Goal: Complete application form: Complete application form

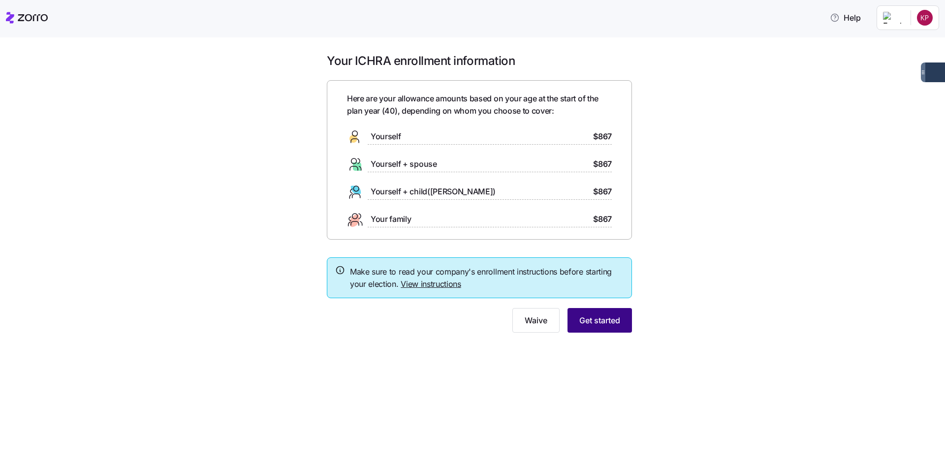
click at [609, 318] on span "Get started" at bounding box center [599, 321] width 41 height 12
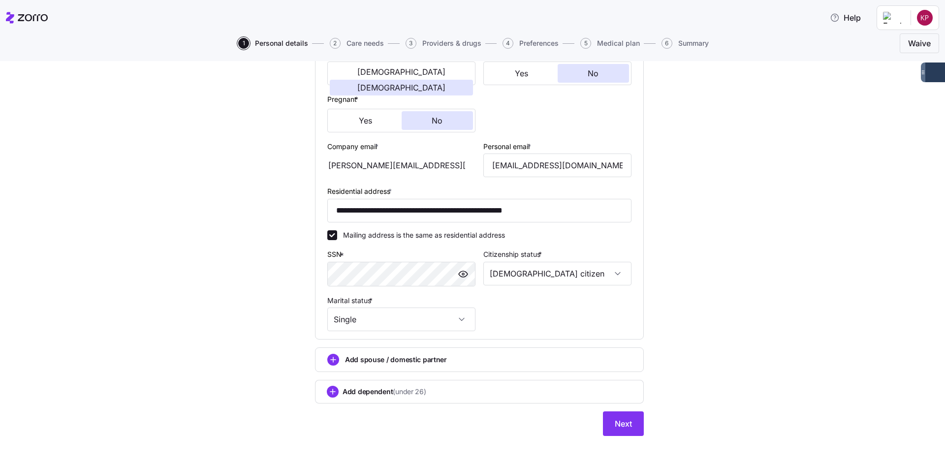
scroll to position [215, 0]
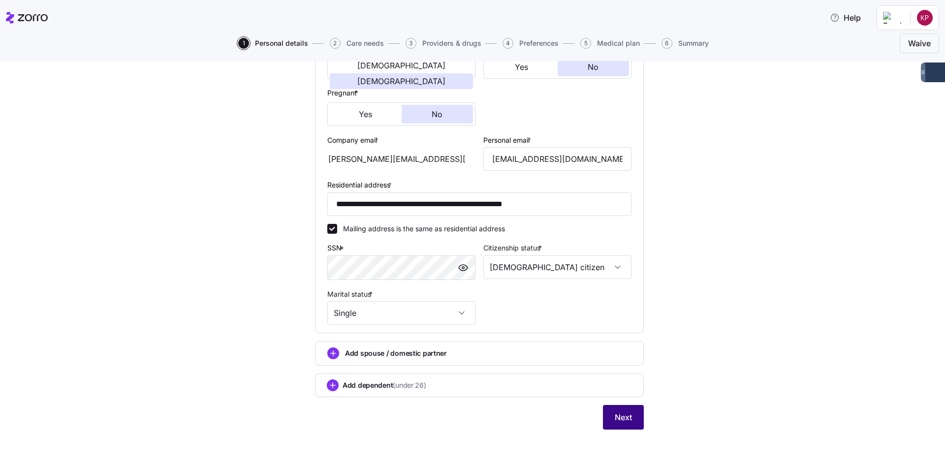
click at [615, 416] on span "Next" at bounding box center [623, 418] width 17 height 12
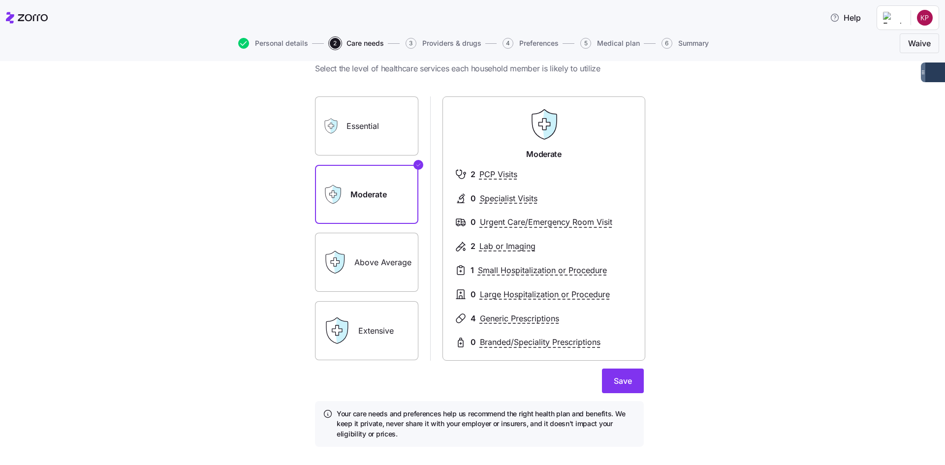
scroll to position [49, 0]
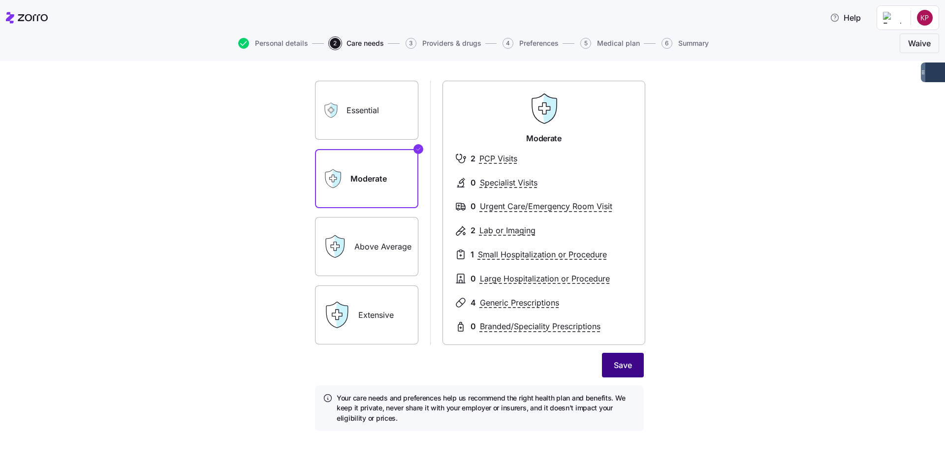
click at [615, 368] on span "Save" at bounding box center [623, 365] width 18 height 12
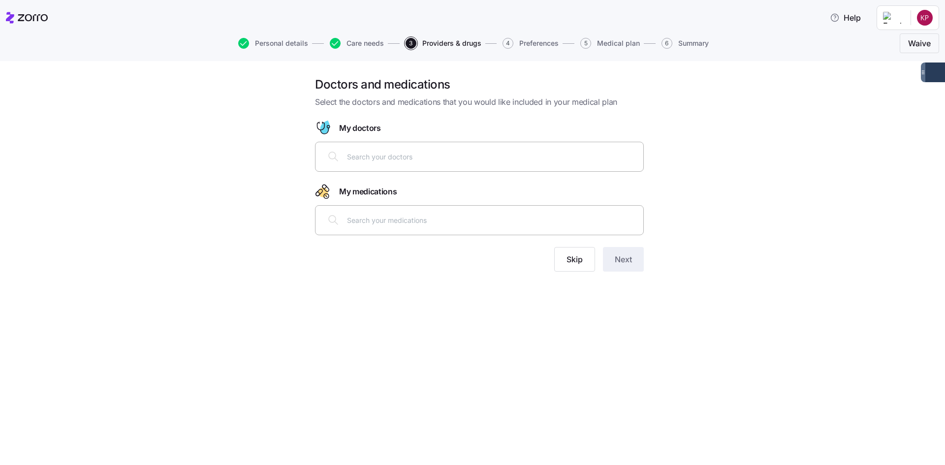
click at [381, 152] on input "text" at bounding box center [492, 156] width 290 height 11
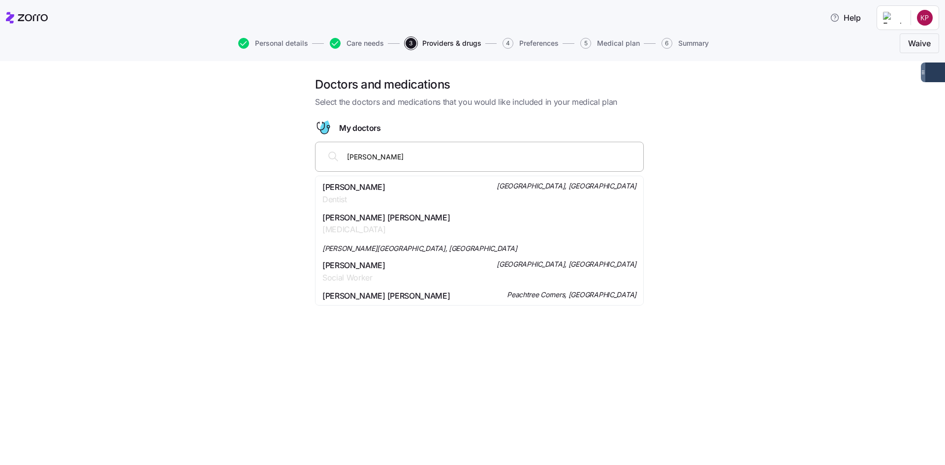
type input "[PERSON_NAME]"
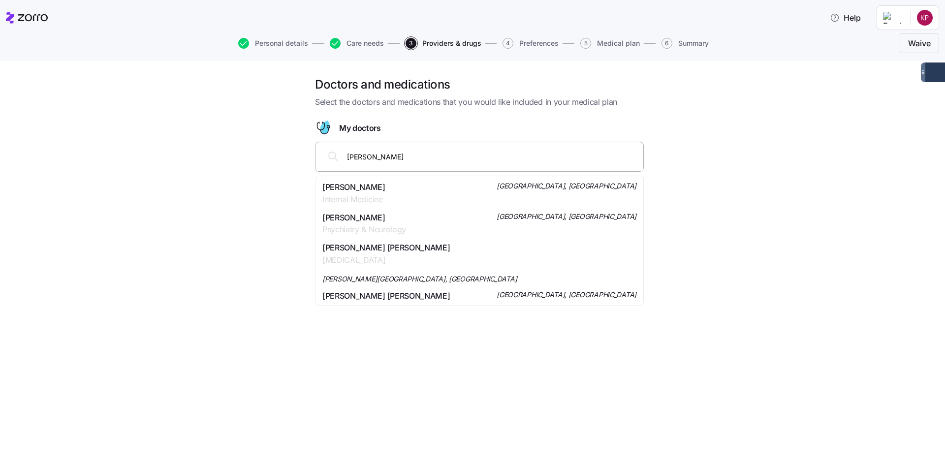
click at [426, 192] on div "[PERSON_NAME] Internal Medicine [GEOGRAPHIC_DATA], [GEOGRAPHIC_DATA]" at bounding box center [479, 193] width 314 height 25
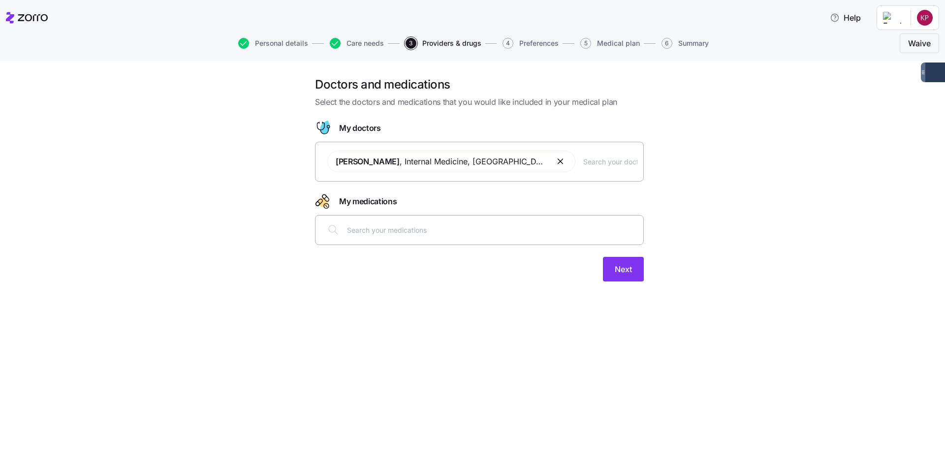
click at [418, 157] on span "[PERSON_NAME] , Internal Medicine , [GEOGRAPHIC_DATA], [GEOGRAPHIC_DATA]" at bounding box center [442, 162] width 212 height 12
click at [583, 164] on input "text" at bounding box center [610, 161] width 54 height 11
click at [555, 162] on button "button" at bounding box center [561, 162] width 12 height 12
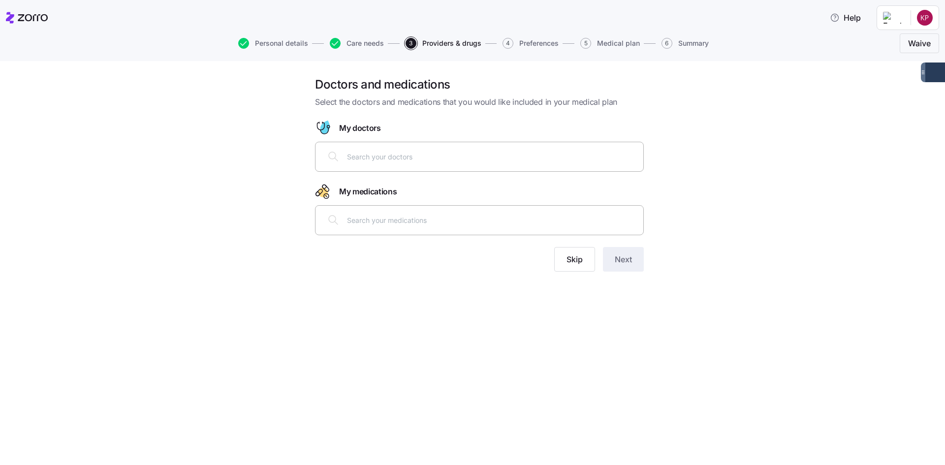
click at [384, 151] on div at bounding box center [479, 157] width 316 height 24
type input "[PERSON_NAME]"
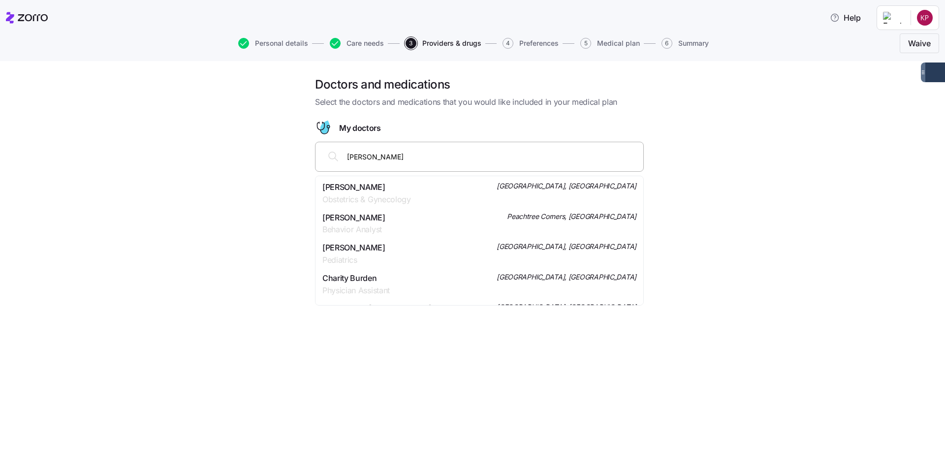
click at [403, 192] on span "[PERSON_NAME]" at bounding box center [366, 187] width 89 height 12
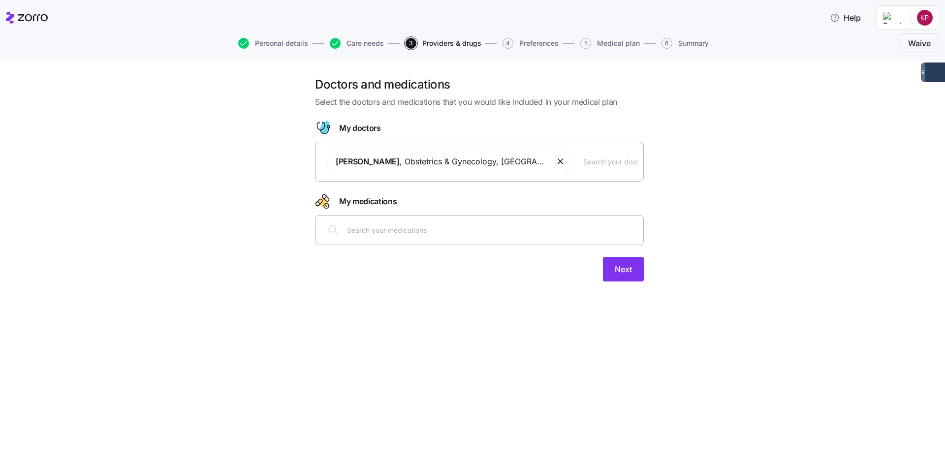
click at [600, 163] on input "text" at bounding box center [610, 161] width 54 height 11
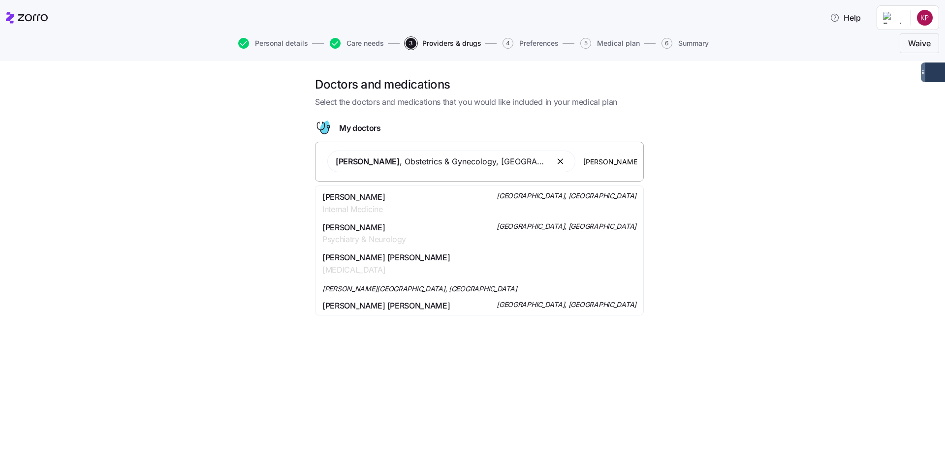
click at [599, 161] on input "[PERSON_NAME]" at bounding box center [610, 161] width 54 height 11
type input "[PERSON_NAME]"
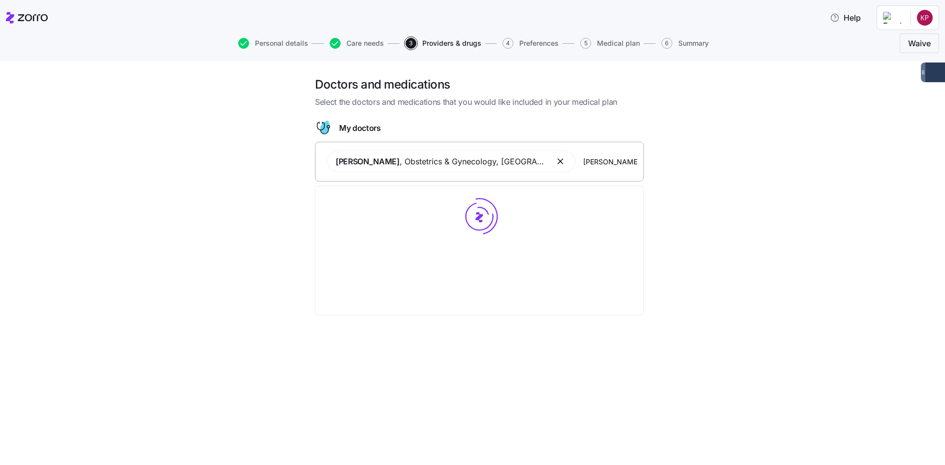
click at [615, 160] on input "[PERSON_NAME]" at bounding box center [610, 161] width 54 height 11
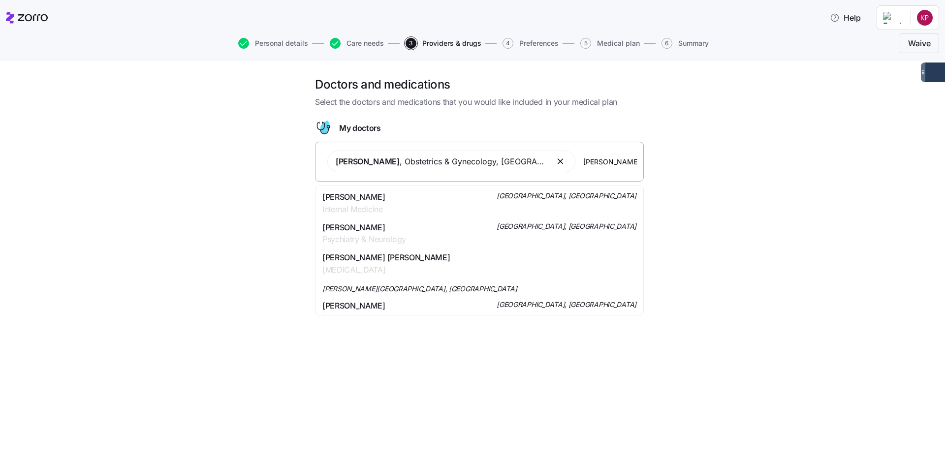
click at [615, 158] on input "[PERSON_NAME]" at bounding box center [610, 161] width 54 height 11
click at [615, 160] on input "[PERSON_NAME]" at bounding box center [610, 161] width 54 height 11
click at [434, 197] on div "[PERSON_NAME] Internal Medicine [GEOGRAPHIC_DATA], [GEOGRAPHIC_DATA]" at bounding box center [479, 203] width 314 height 25
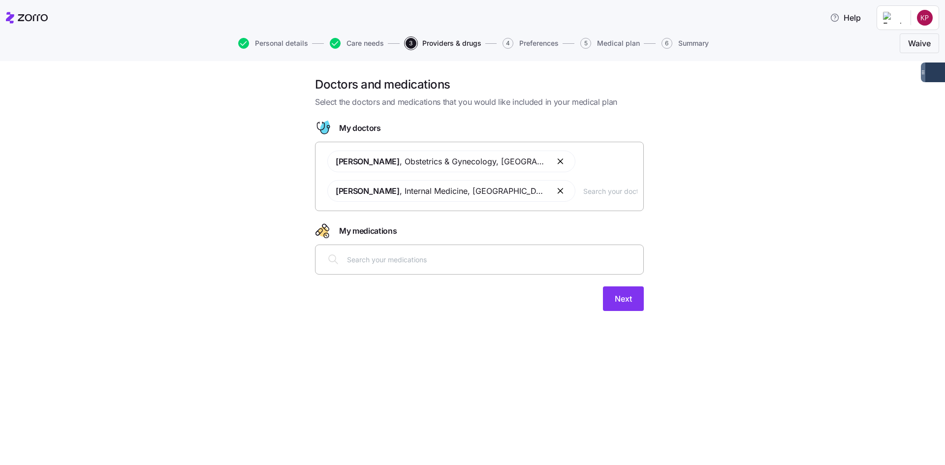
click at [615, 185] on div "Doctors and medications Select the doctors and medications that you would like …" at bounding box center [480, 200] width 904 height 246
click at [361, 255] on input "text" at bounding box center [492, 259] width 290 height 11
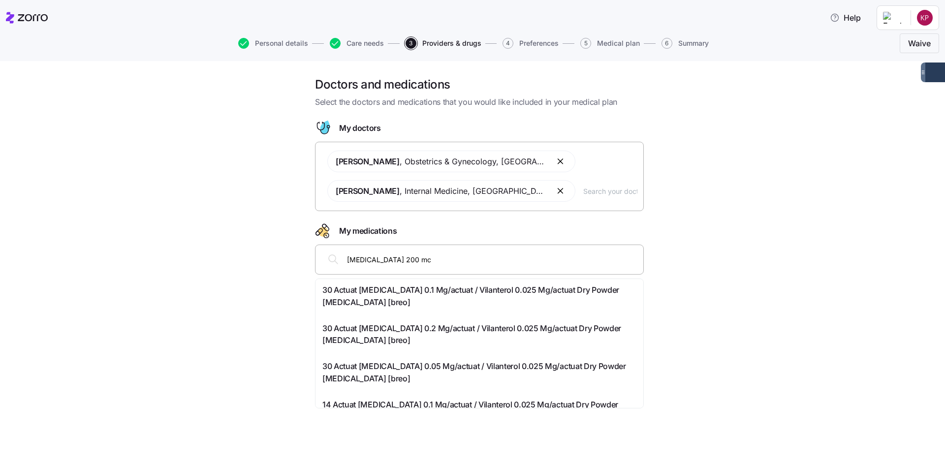
type input "[MEDICAL_DATA] 200 mcg"
click at [453, 331] on span "30 Actuat [MEDICAL_DATA] 0.2 Mg/actuat / Vilanterol 0.025 Mg/actuat Dry Powder …" at bounding box center [479, 334] width 314 height 25
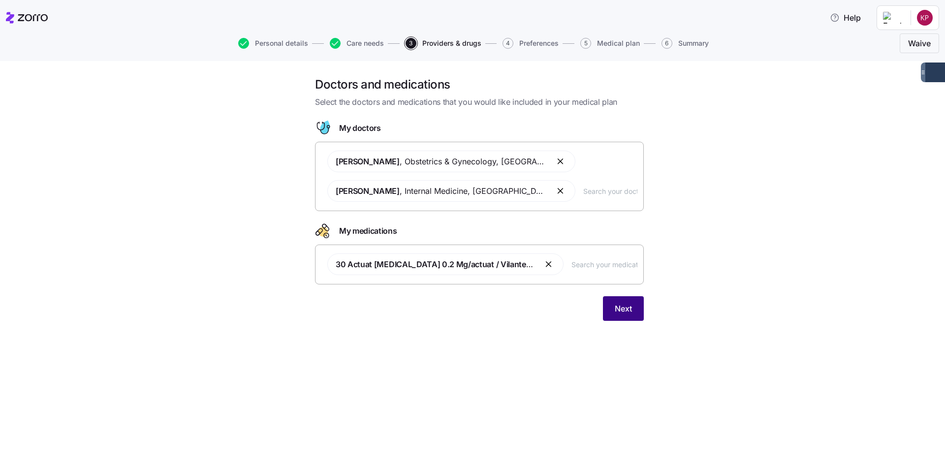
click at [615, 312] on span "Next" at bounding box center [623, 309] width 17 height 12
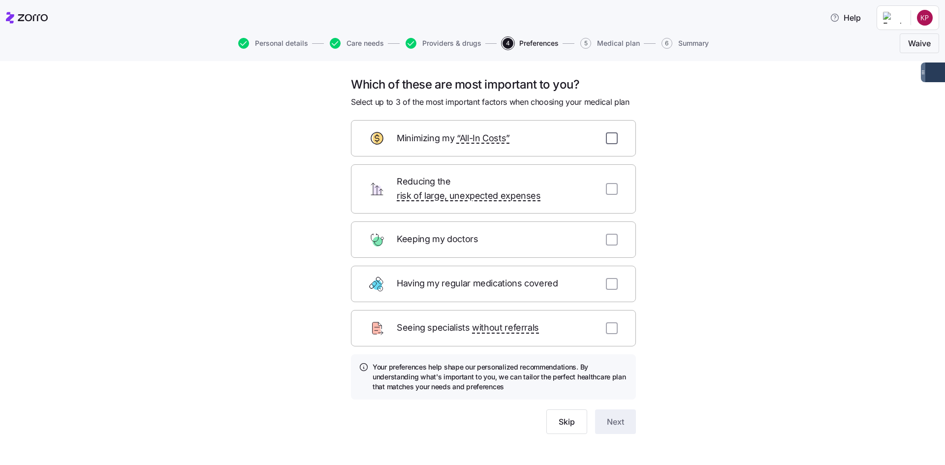
click at [610, 140] on input "checkbox" at bounding box center [612, 138] width 12 height 12
checkbox input "true"
click at [613, 234] on input "checkbox" at bounding box center [612, 240] width 12 height 12
checkbox input "true"
click at [611, 278] on input "checkbox" at bounding box center [612, 284] width 12 height 12
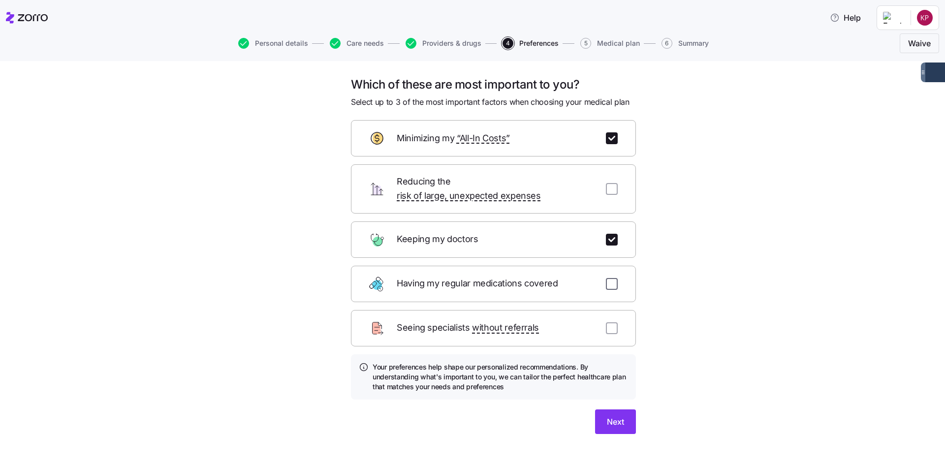
checkbox input "true"
click at [615, 410] on button "Next" at bounding box center [615, 422] width 41 height 25
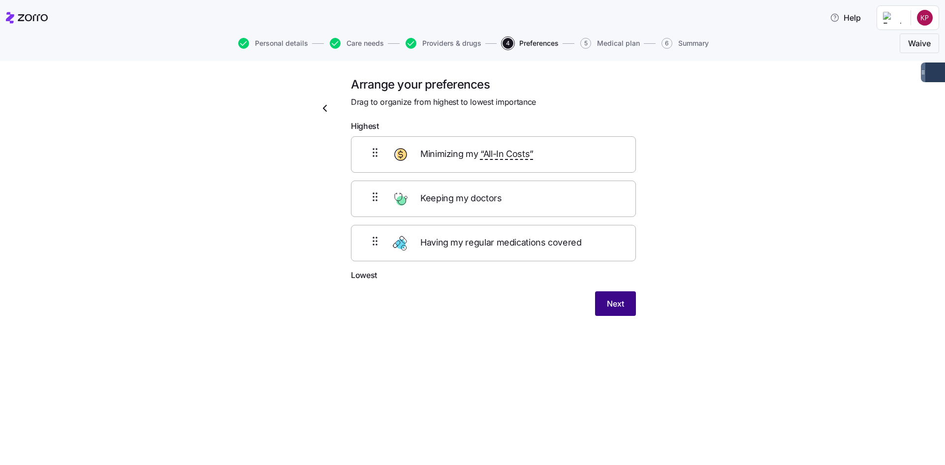
click at [615, 307] on button "Next" at bounding box center [615, 303] width 41 height 25
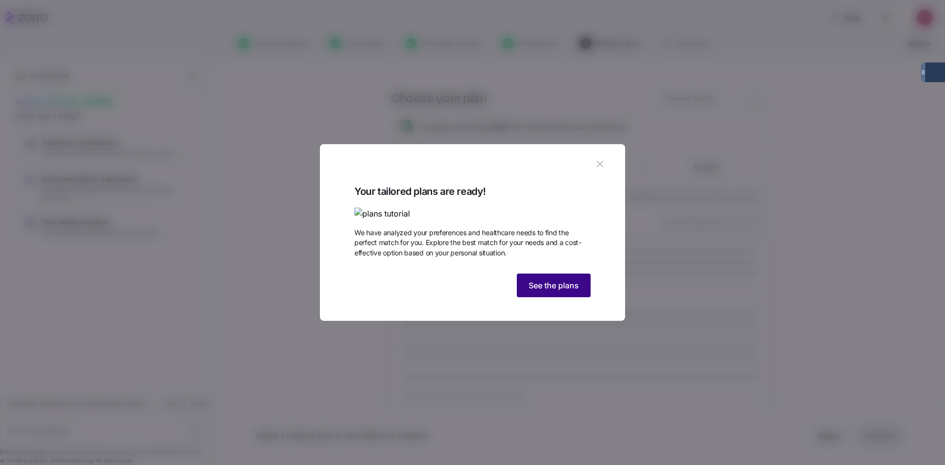
click at [540, 291] on span "See the plans" at bounding box center [554, 286] width 50 height 12
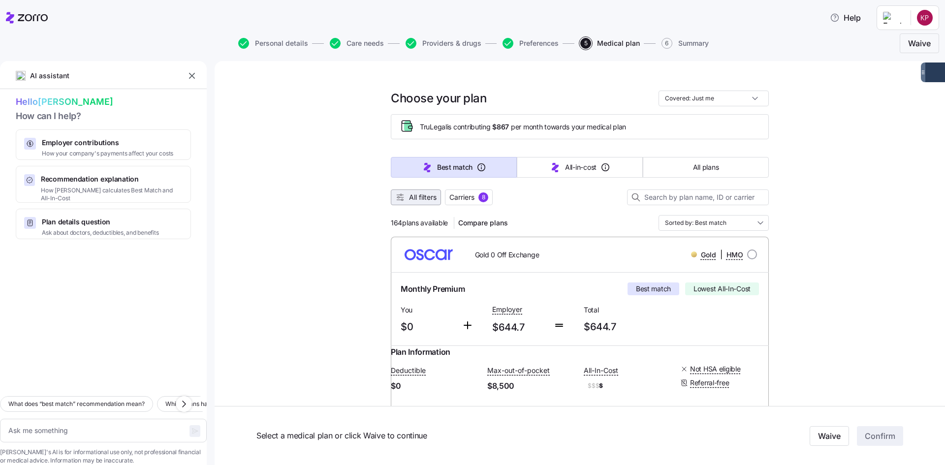
click at [422, 194] on span "All filters" at bounding box center [423, 197] width 28 height 10
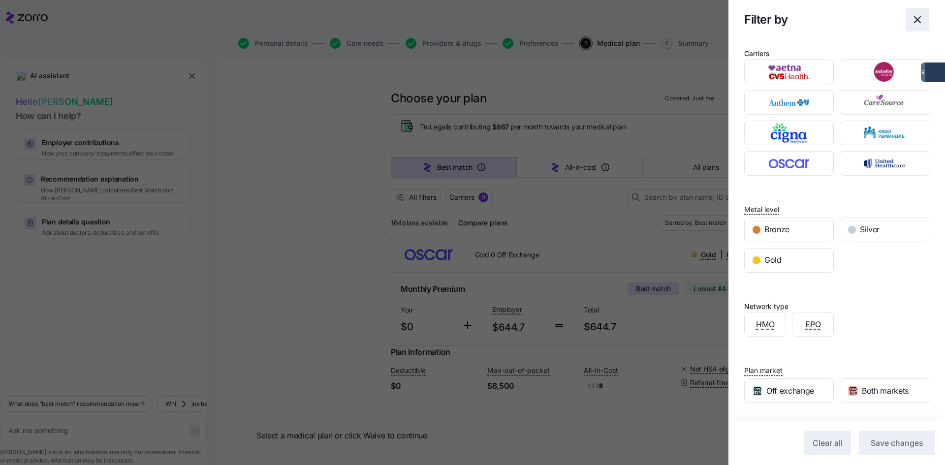
click at [615, 24] on icon "button" at bounding box center [918, 20] width 12 height 12
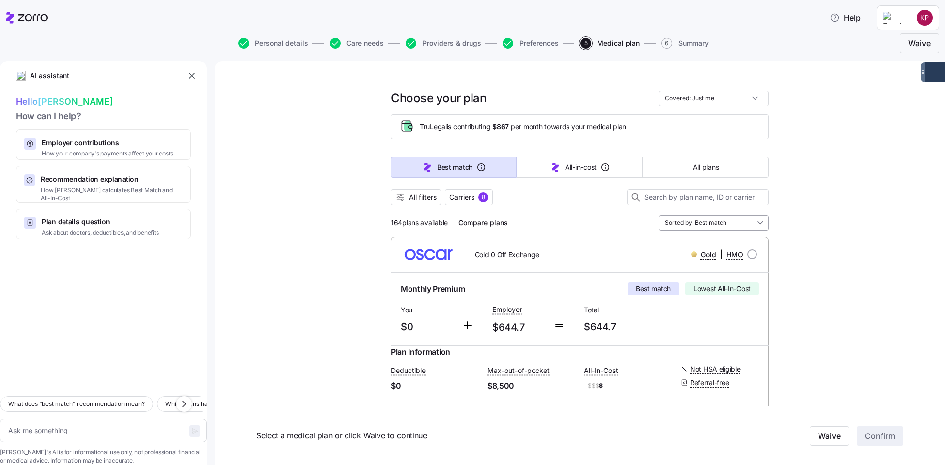
click at [615, 230] on input "Sorted by: Best match" at bounding box center [714, 223] width 110 height 16
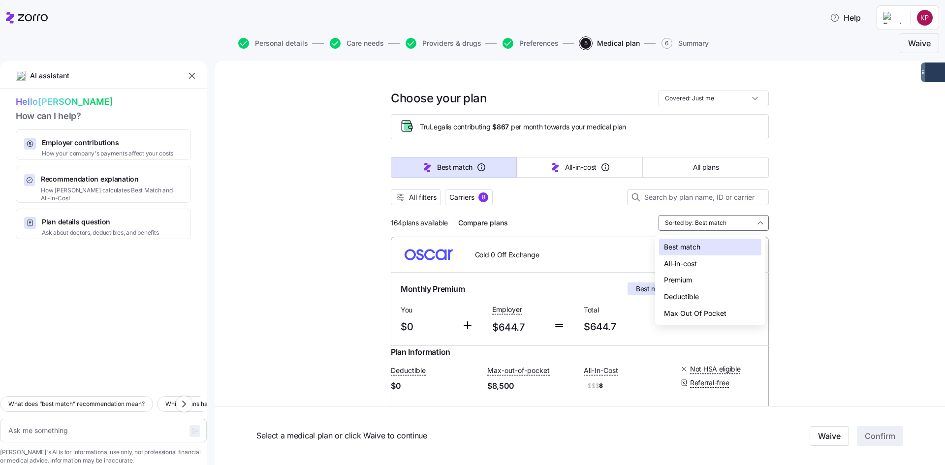
click at [615, 295] on div "Deductible" at bounding box center [710, 296] width 102 height 17
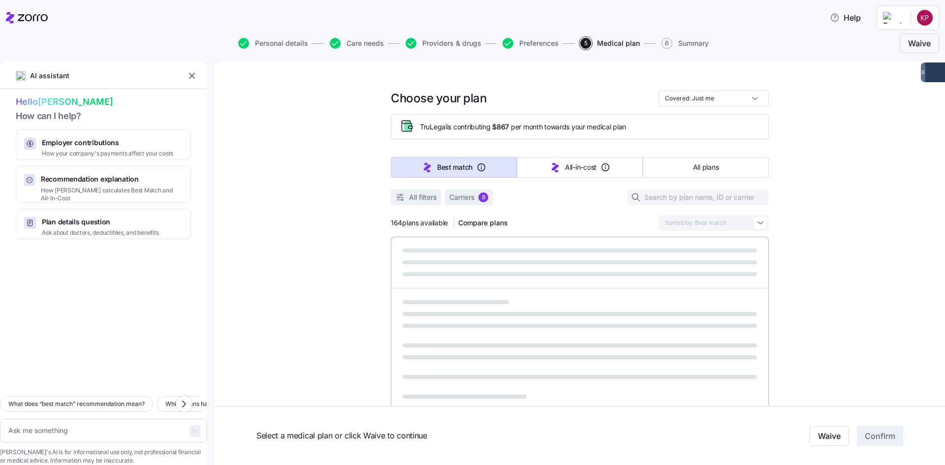
type textarea "x"
type input "Sorted by: Deductible"
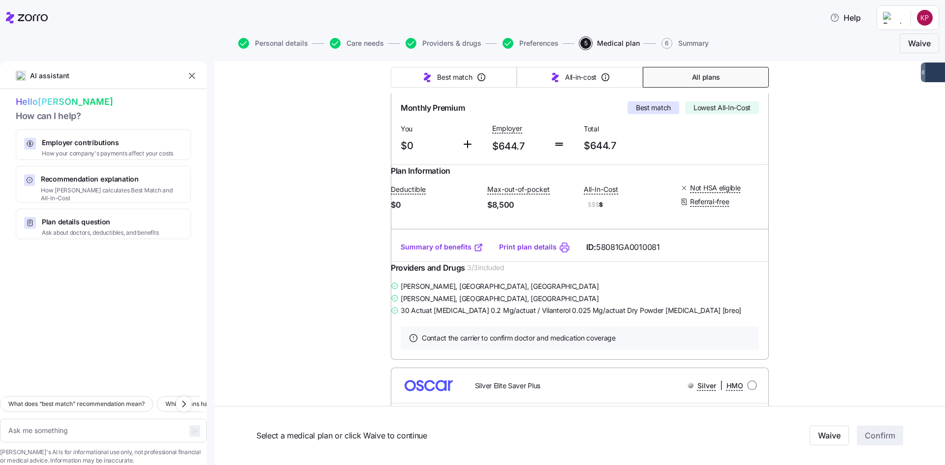
scroll to position [49, 0]
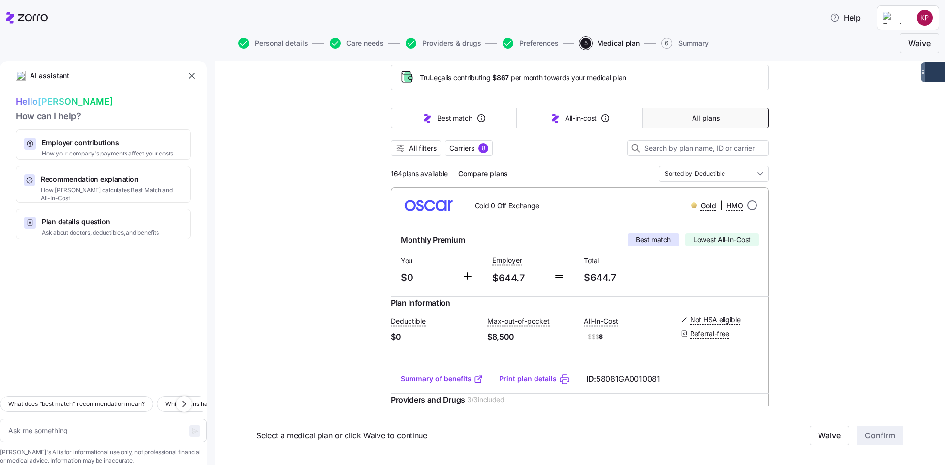
click at [615, 205] on input "radio" at bounding box center [752, 205] width 10 height 10
radio input "true"
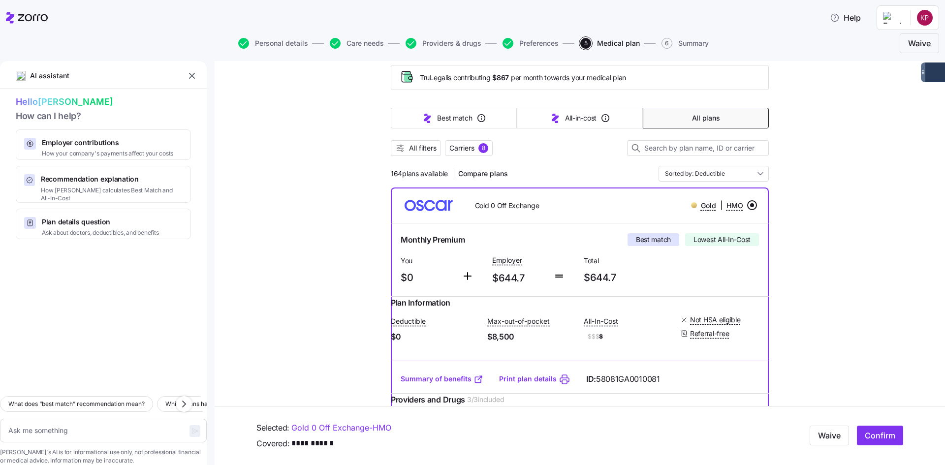
click at [615, 204] on input "radio" at bounding box center [752, 205] width 10 height 10
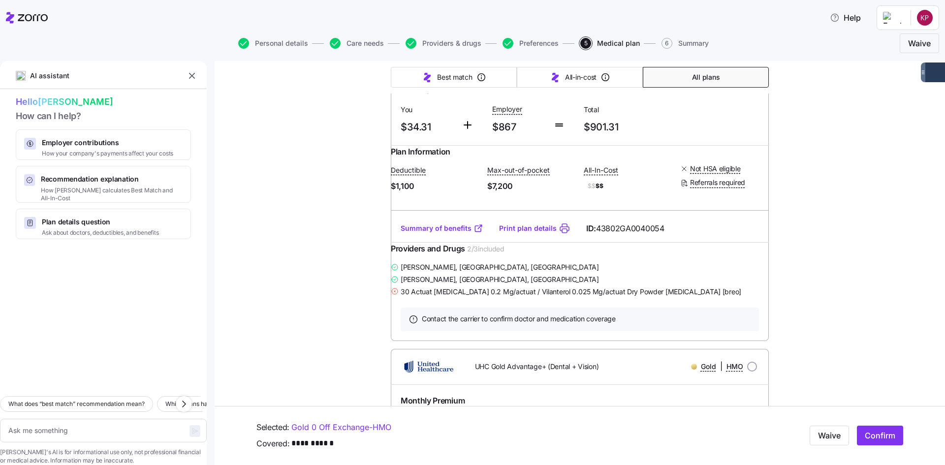
scroll to position [3840, 0]
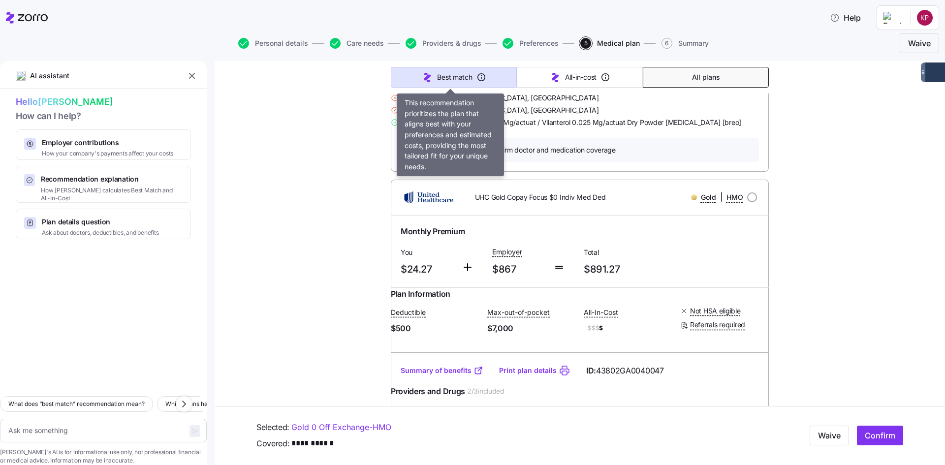
click at [444, 84] on button "Best match" at bounding box center [454, 77] width 126 height 21
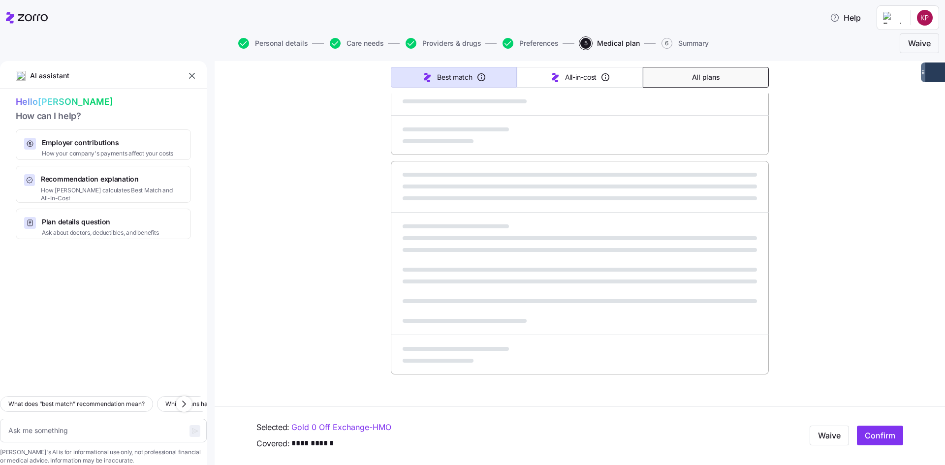
type textarea "x"
type input "Sorted by: Best match"
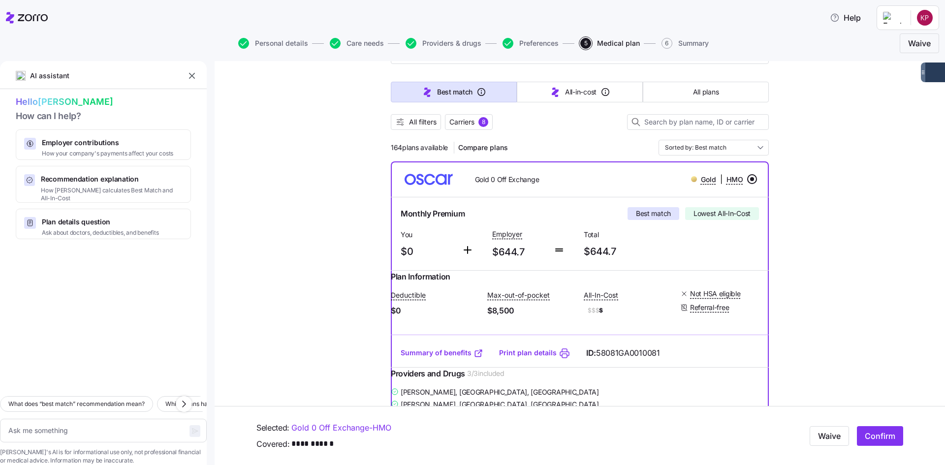
scroll to position [98, 0]
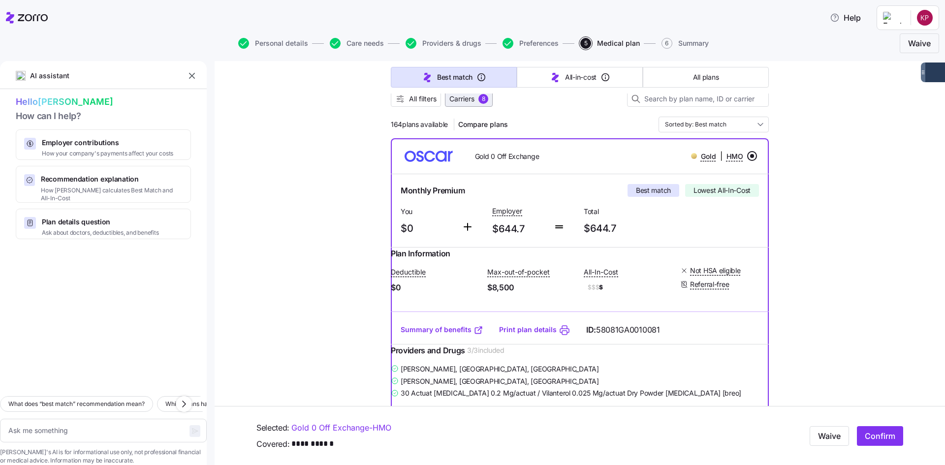
click at [468, 102] on span "Carriers" at bounding box center [461, 99] width 25 height 10
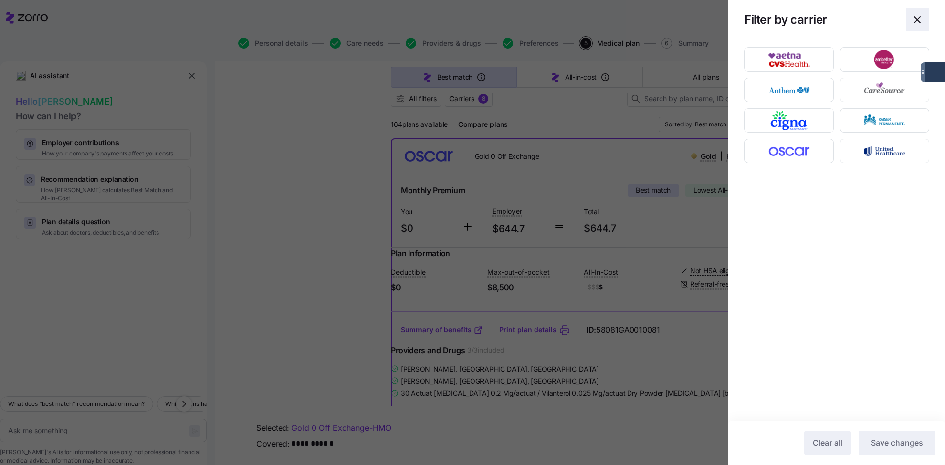
click at [615, 19] on icon "button" at bounding box center [918, 20] width 12 height 12
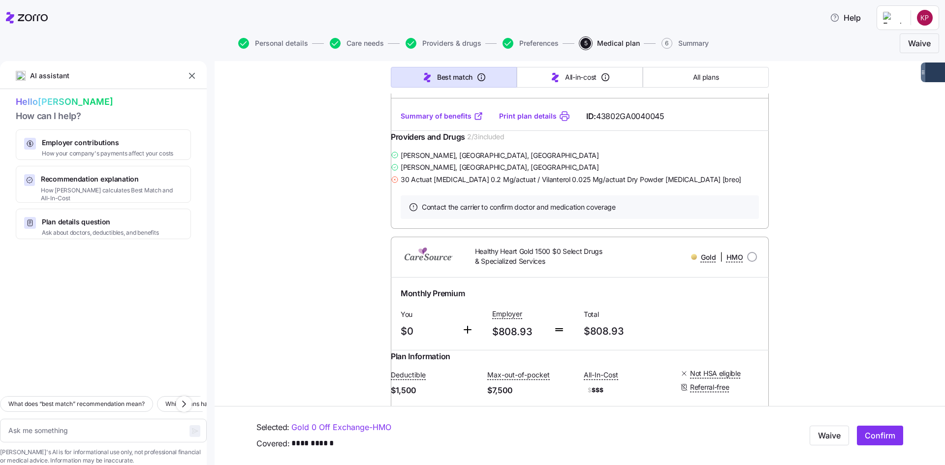
scroll to position [16541, 0]
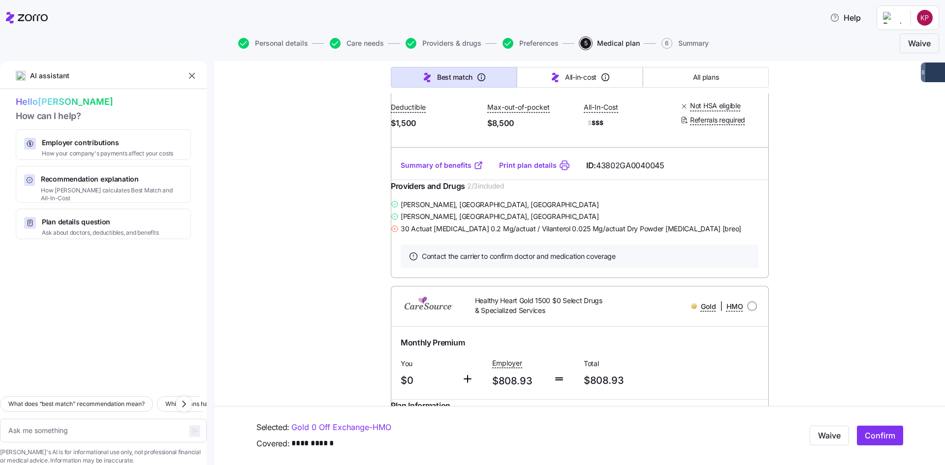
drag, startPoint x: 529, startPoint y: 45, endPoint x: 341, endPoint y: 217, distance: 255.1
click at [529, 45] on span "Preferences" at bounding box center [538, 43] width 39 height 7
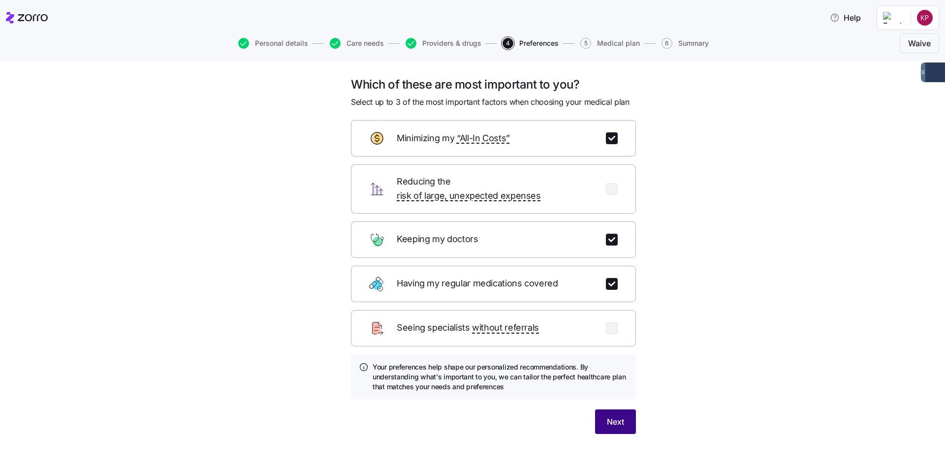
click at [604, 410] on button "Next" at bounding box center [615, 422] width 41 height 25
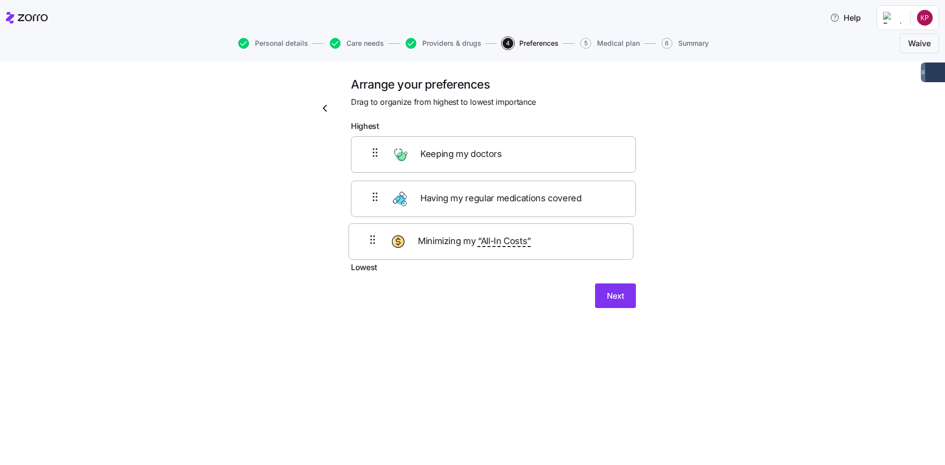
drag, startPoint x: 374, startPoint y: 154, endPoint x: 369, endPoint y: 237, distance: 83.3
click at [371, 244] on div "Minimizing my “All-In Costs” Keeping my doctors Having my regular medications c…" at bounding box center [493, 198] width 285 height 125
click at [366, 196] on div "Having my regular medications covered Keeping my doctors Minimizing my “All-In …" at bounding box center [493, 198] width 285 height 125
click at [604, 296] on button "Next" at bounding box center [615, 303] width 41 height 25
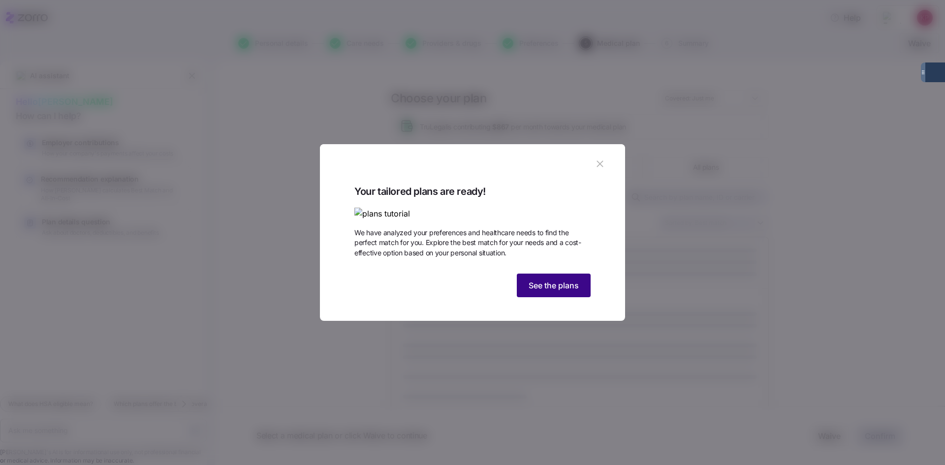
click at [572, 291] on span "See the plans" at bounding box center [554, 286] width 50 height 12
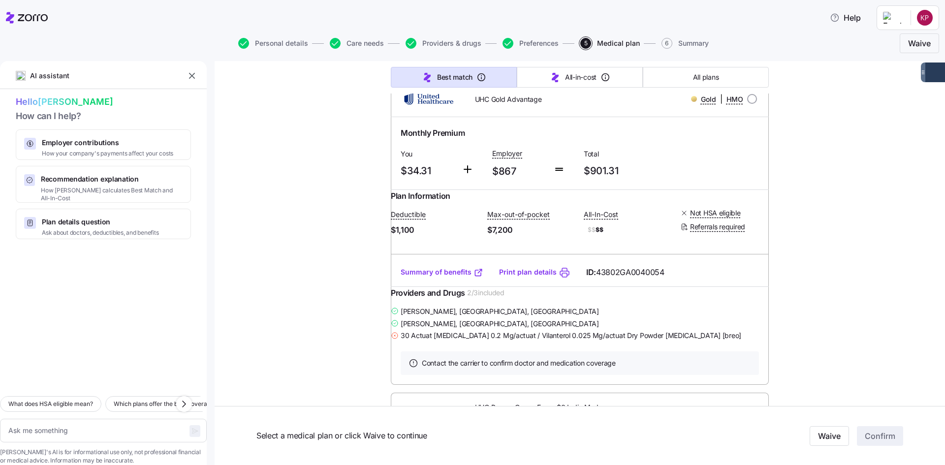
scroll to position [22642, 0]
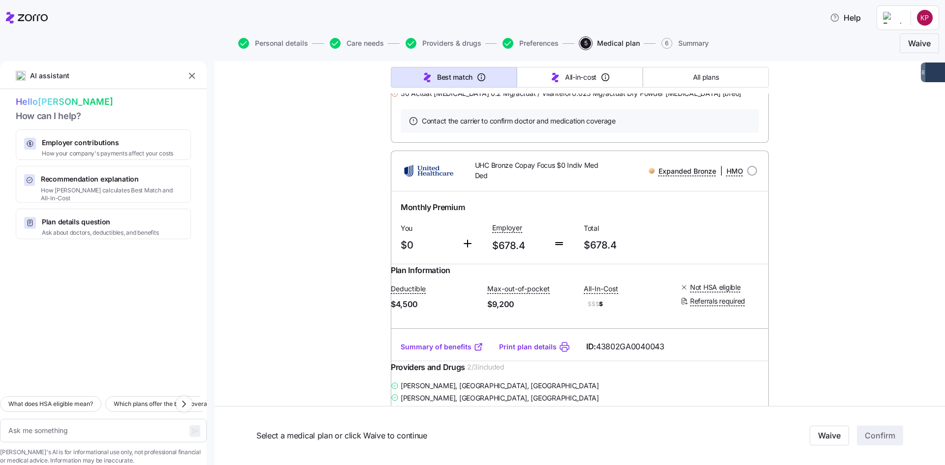
type textarea "x"
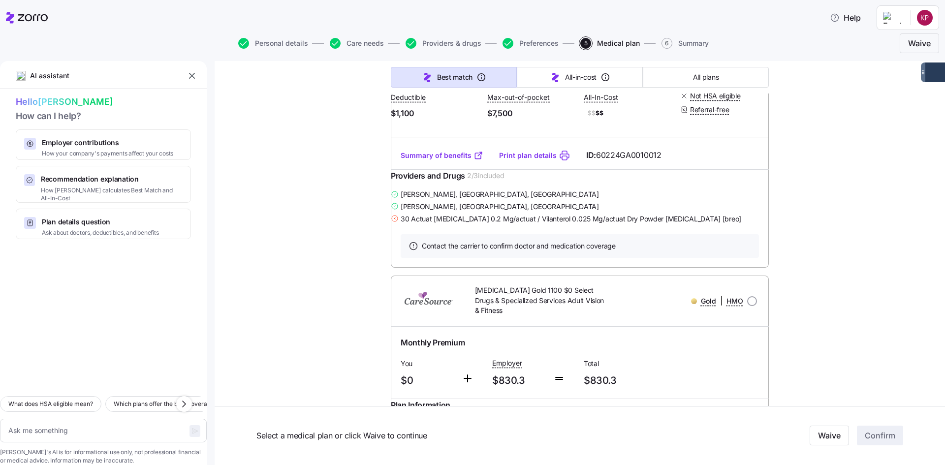
scroll to position [23855, 0]
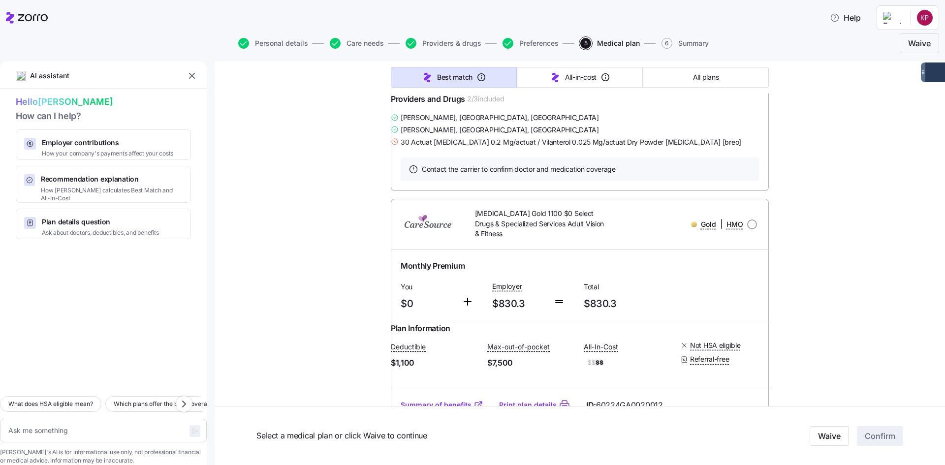
type textarea "x"
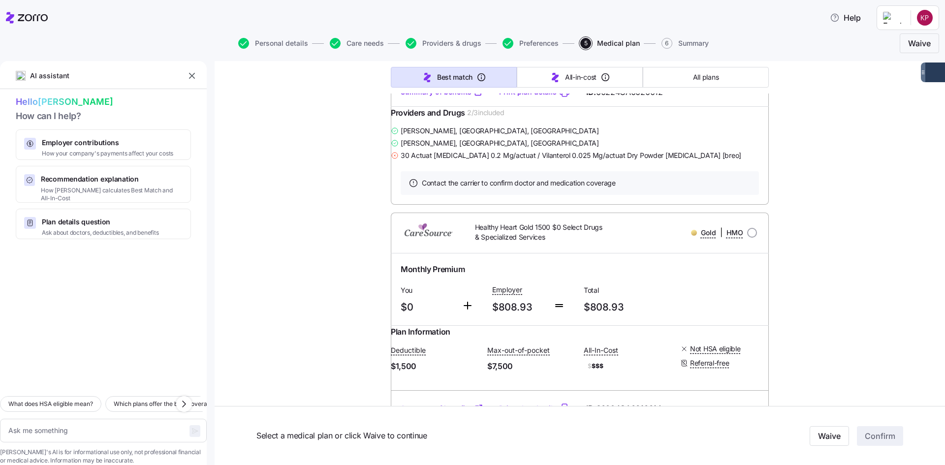
scroll to position [24172, 0]
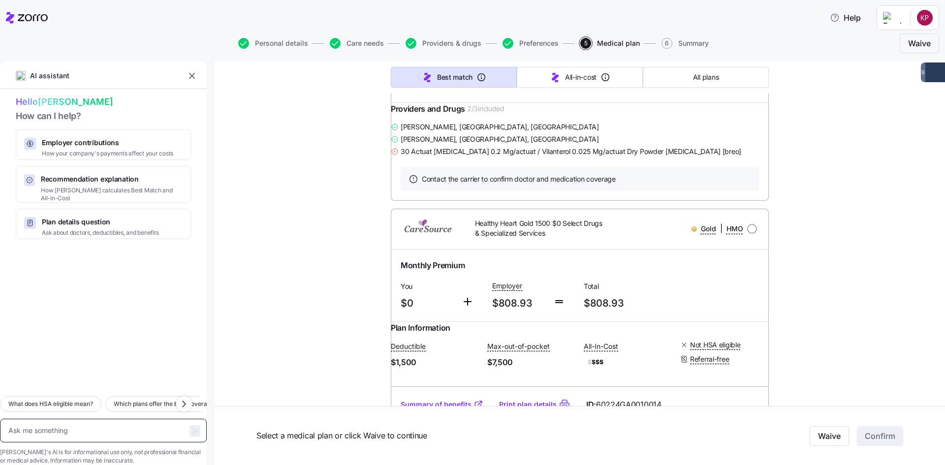
click at [103, 419] on textarea at bounding box center [103, 431] width 207 height 24
type textarea "I"
type textarea "x"
type textarea "I"
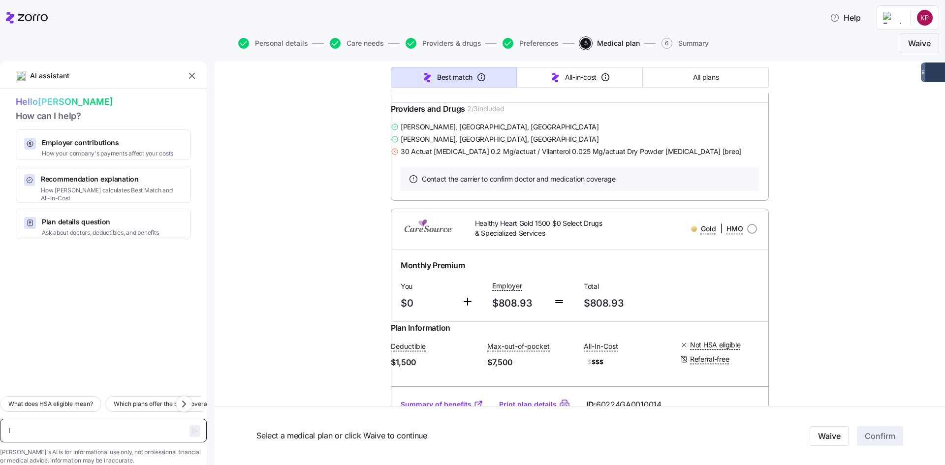
type textarea "x"
type textarea "If"
type textarea "x"
type textarea "If"
type textarea "x"
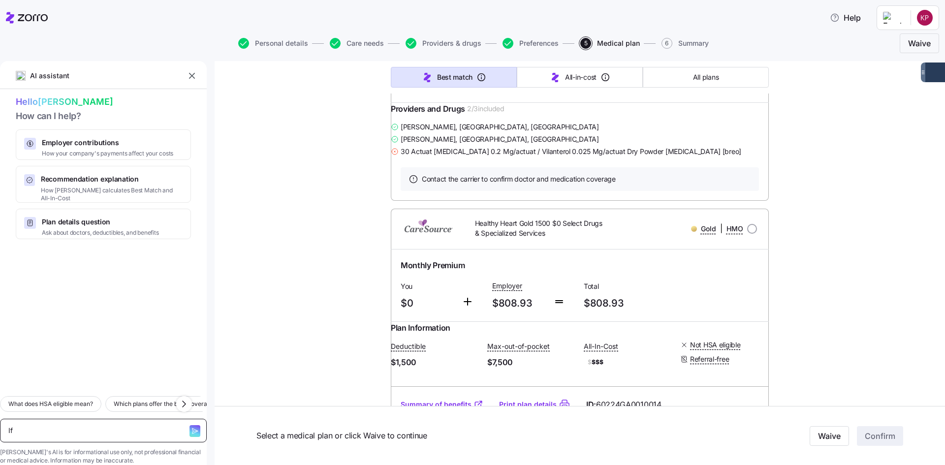
type textarea "If i"
type textarea "x"
type textarea "If i"
type textarea "x"
type textarea "If i c"
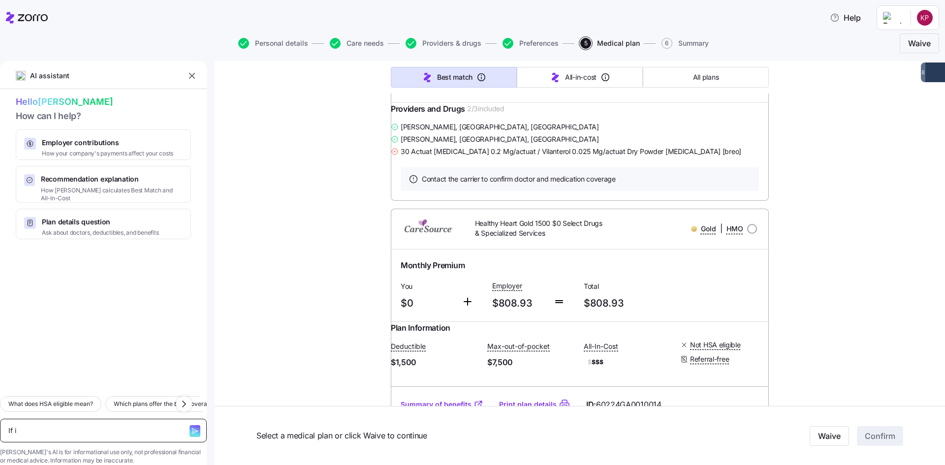
type textarea "x"
type textarea "If i cu"
type textarea "x"
type textarea "If i cur"
type textarea "x"
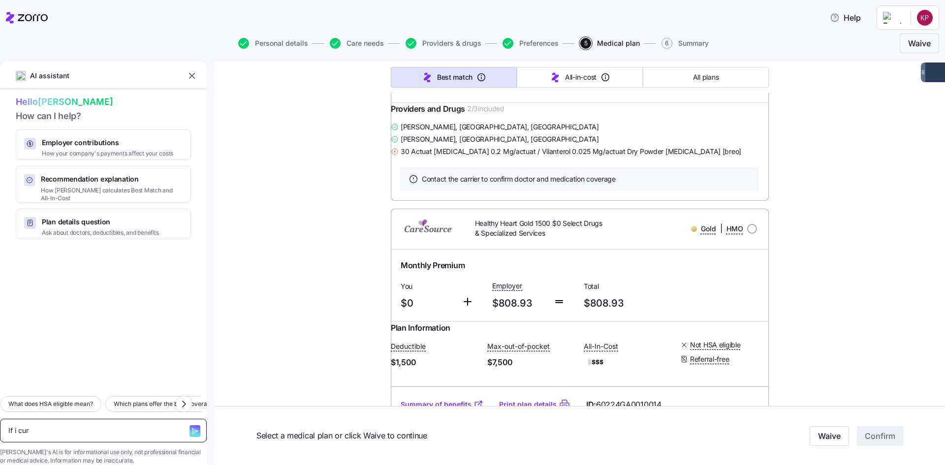
type textarea "If i curr"
type textarea "x"
type textarea "If i curren"
type textarea "x"
type textarea "If i current"
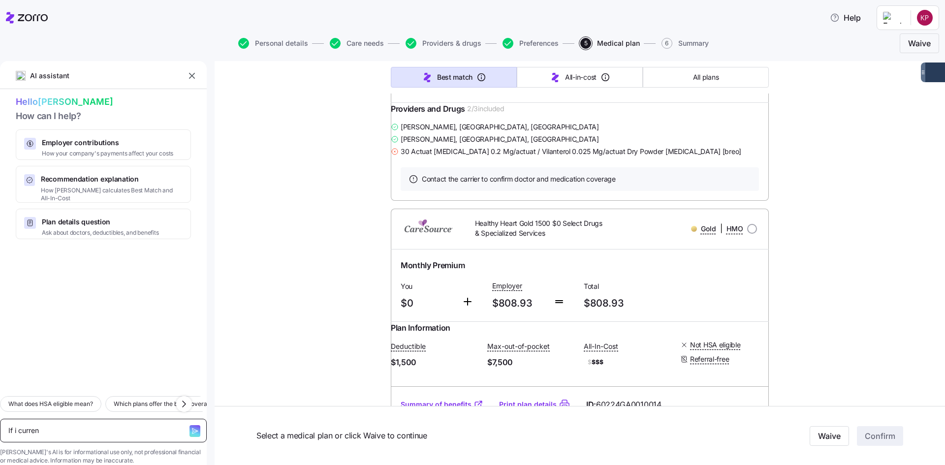
type textarea "x"
type textarea "If i currentl"
type textarea "x"
type textarea "If i currently"
type textarea "x"
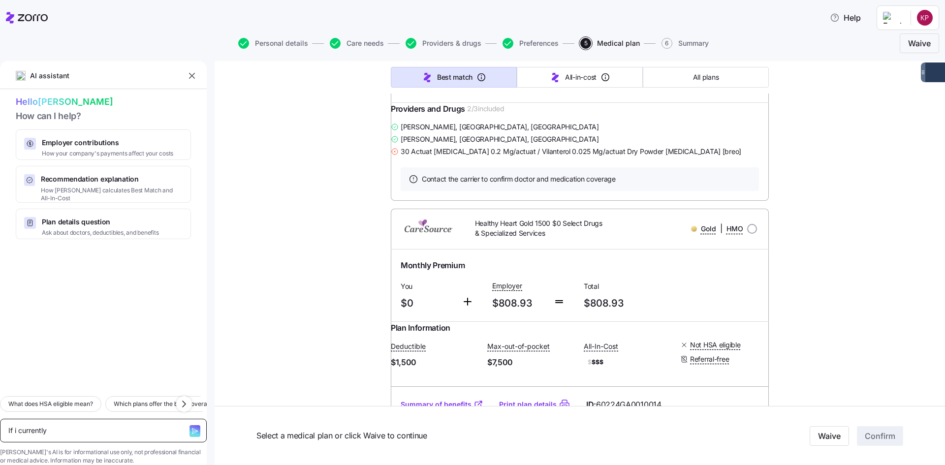
type textarea "If i currently"
type textarea "x"
type textarea "If i currently h"
type textarea "x"
type textarea "If i currently ha"
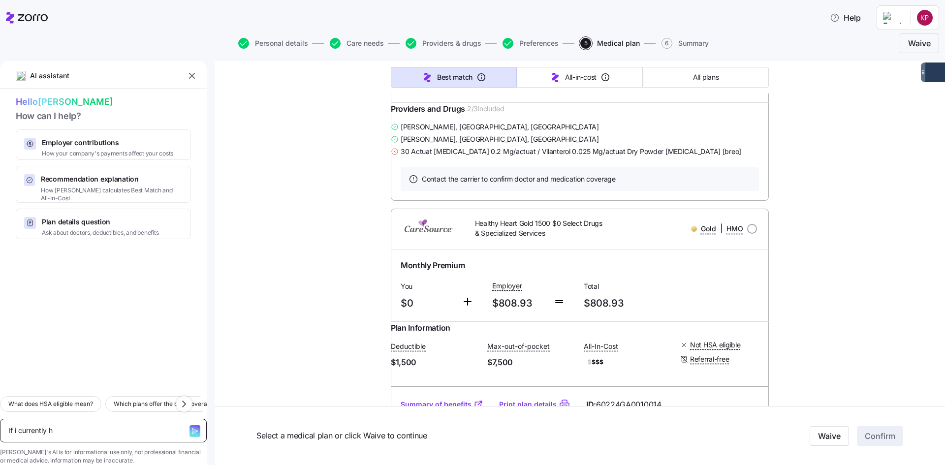
type textarea "x"
type textarea "If i currently hav"
type textarea "x"
type textarea "If i currently have"
type textarea "x"
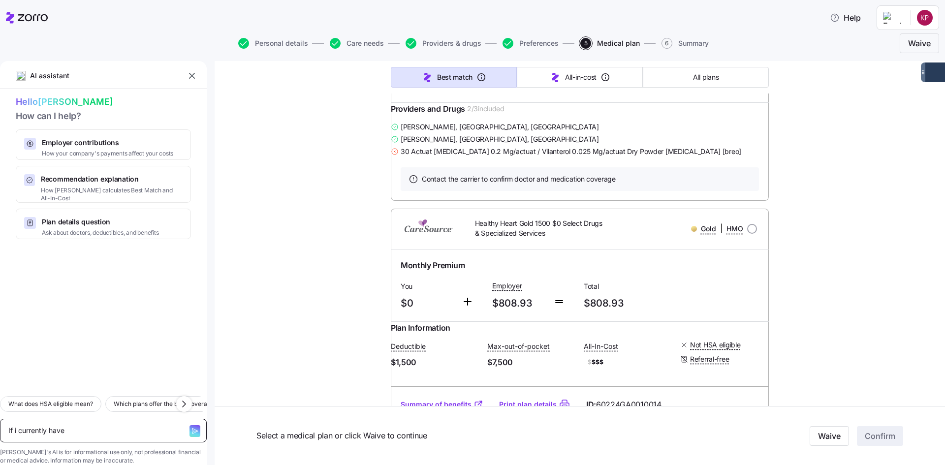
type textarea "If i currently have"
type textarea "x"
type textarea "If i currently have u"
type textarea "x"
type textarea "If i currently have un"
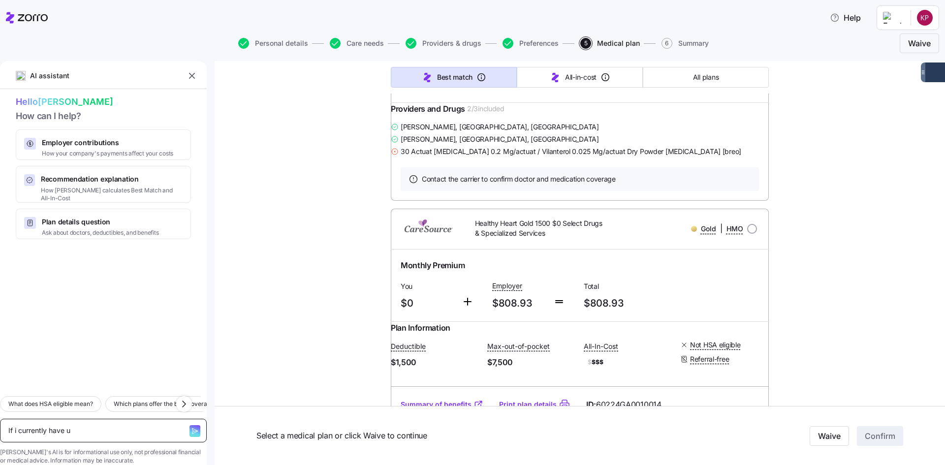
type textarea "x"
type textarea "If i currently have uni"
type textarea "x"
type textarea "If i currently have unit"
type textarea "x"
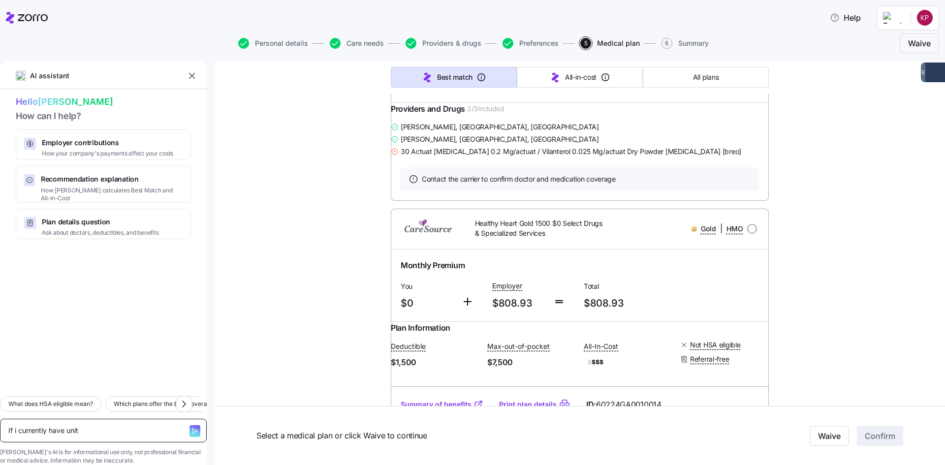
type textarea "If i currently have unite"
type textarea "x"
type textarea "If i currently have united"
type textarea "x"
type textarea "If i currently have unitedh"
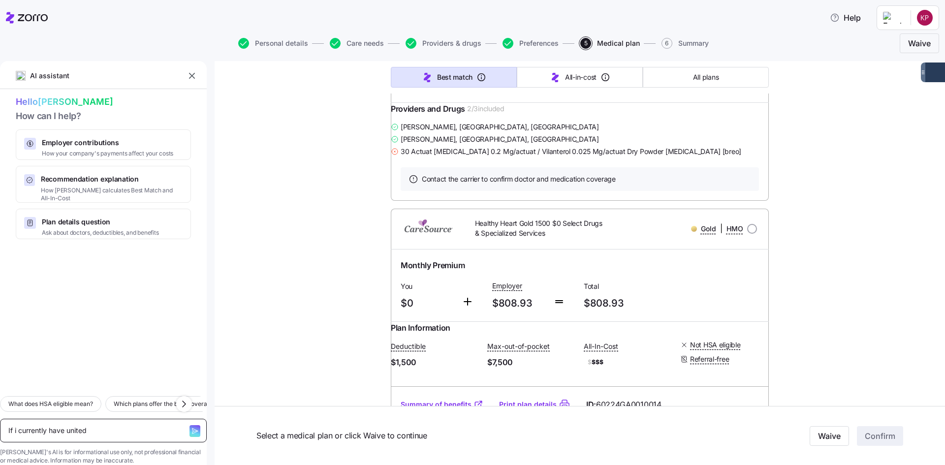
type textarea "x"
type textarea "If i currently have unitedhe"
type textarea "x"
type textarea "If i currently have unitedhea"
type textarea "x"
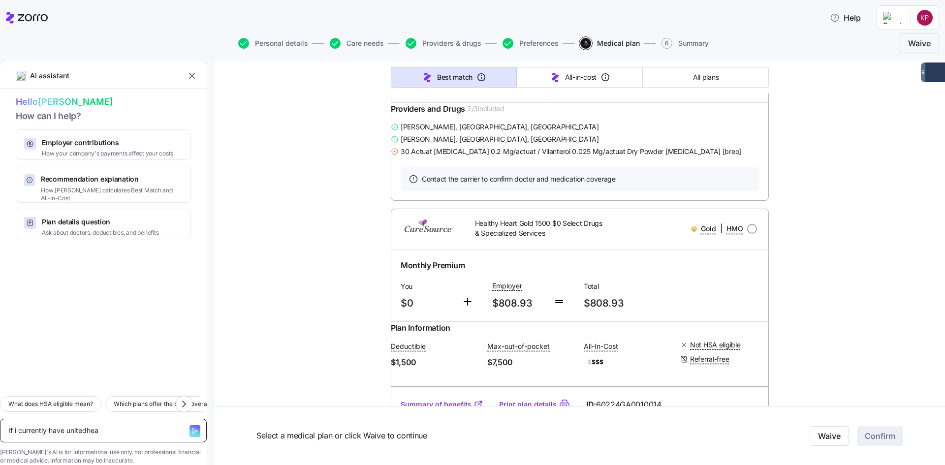
type textarea "If i currently have unitedheal"
type textarea "x"
type textarea "If i currently have unitedhealt"
type textarea "x"
type textarea "If i currently have unitedhealth"
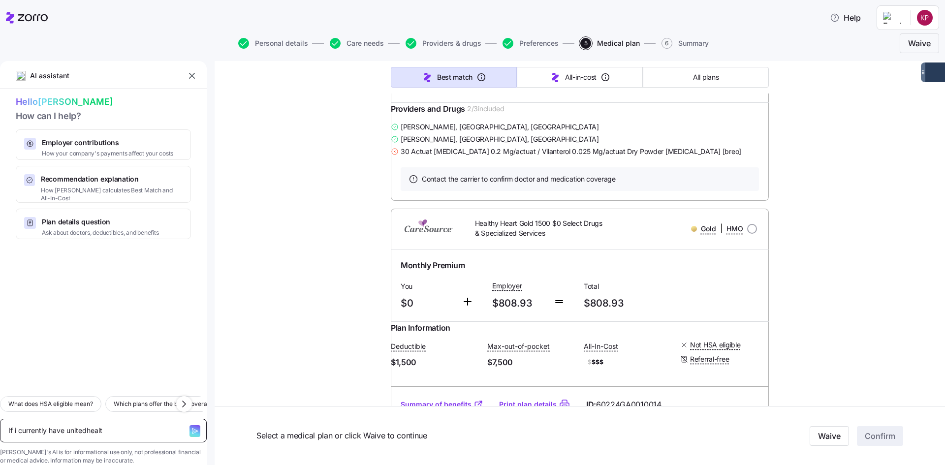
type textarea "x"
type textarea "If i currently have unitedhealthc"
type textarea "x"
type textarea "If i currently have unitedhealthca"
type textarea "x"
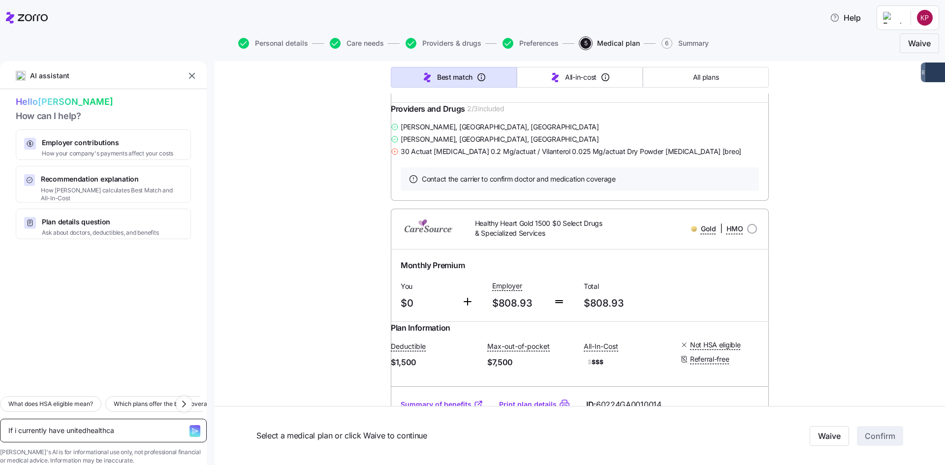
type textarea "If i currently have unitedhealthcar"
type textarea "x"
type textarea "If i currently have unitedhealthcare"
type textarea "x"
type textarea "If i currently have unitedhealthcare"
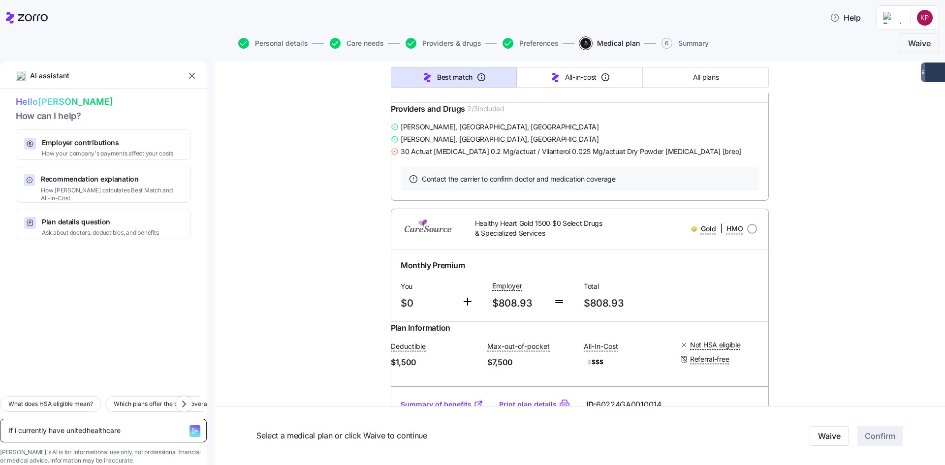
type textarea "x"
type textarea "If i currently have unitedhealthcare a"
type textarea "x"
type textarea "If i currently have unitedhealthcare an"
type textarea "x"
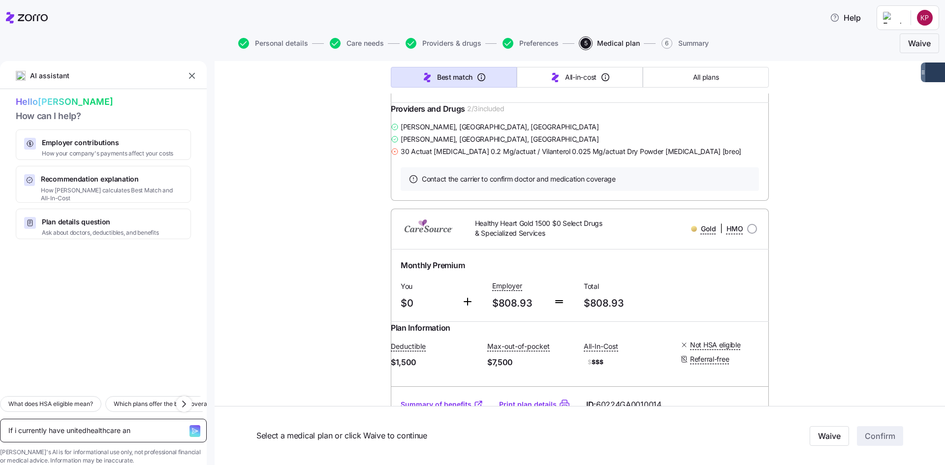
type textarea "If i currently have unitedhealthcare and"
type textarea "x"
type textarea "If i currently have unitedhealthcare and"
type textarea "x"
type textarea "If i currently have unitedhealthcare and i"
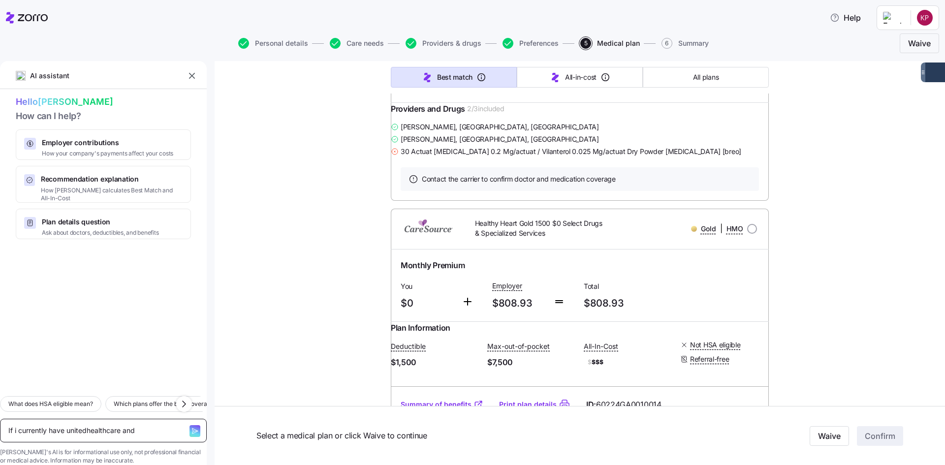
type textarea "x"
type textarea "If i currently have unitedhealthcare and it"
type textarea "x"
type textarea "If i currently have unitedhealthcare and it"
type textarea "x"
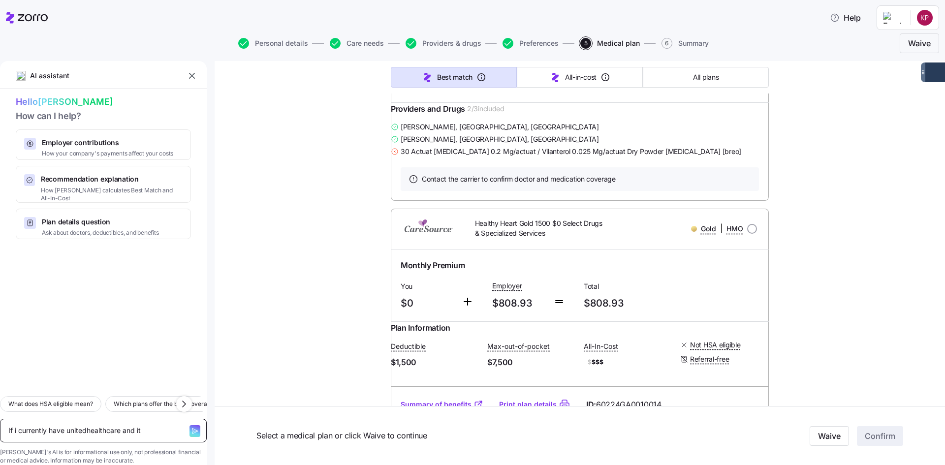
type textarea "If i currently have unitedhealthcare and it c"
type textarea "x"
type textarea "If i currently have unitedhealthcare and it co"
type textarea "x"
type textarea "If i currently have unitedhealthcare and it cov"
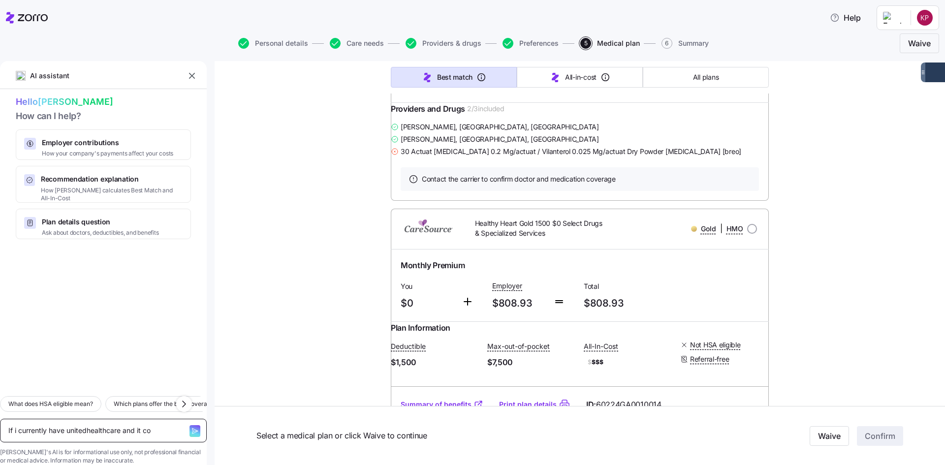
type textarea "x"
type textarea "If i currently have unitedhealthcare and it cove"
type textarea "x"
type textarea "If i currently have unitedhealthcare and it cover"
type textarea "x"
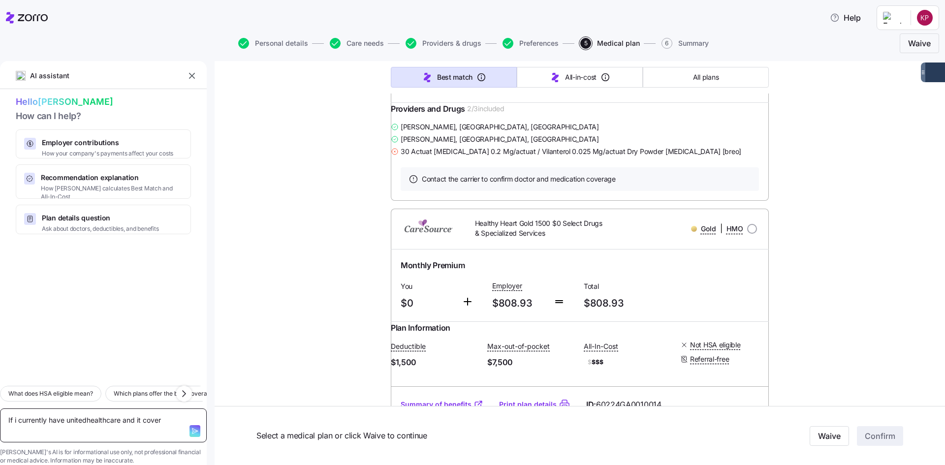
type textarea "If i currently have unitedhealthcare and it covers"
type textarea "x"
type textarea "If i currently have unitedhealthcare and it covers"
type textarea "x"
type textarea "If i currently have unitedhealthcare and it covers a"
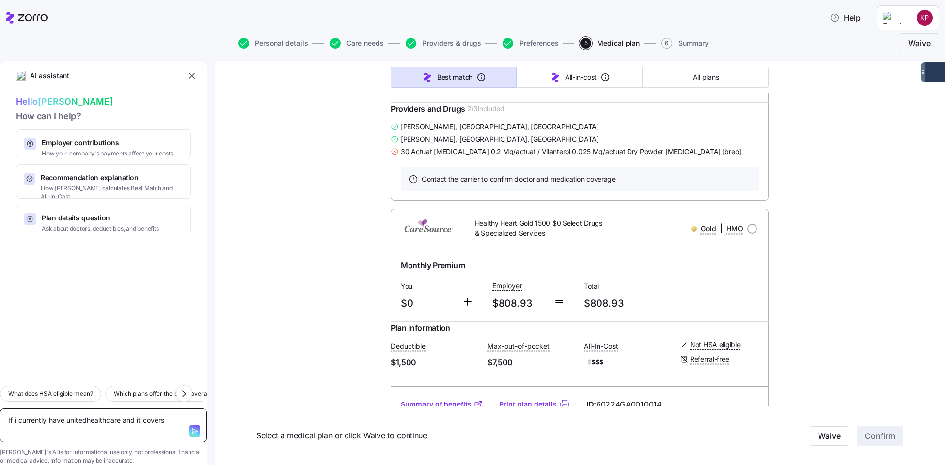
type textarea "x"
type textarea "If i currently have unitedhealthcare and it covers a"
type textarea "x"
type textarea "If i currently have unitedhealthcare and it covers a m"
type textarea "x"
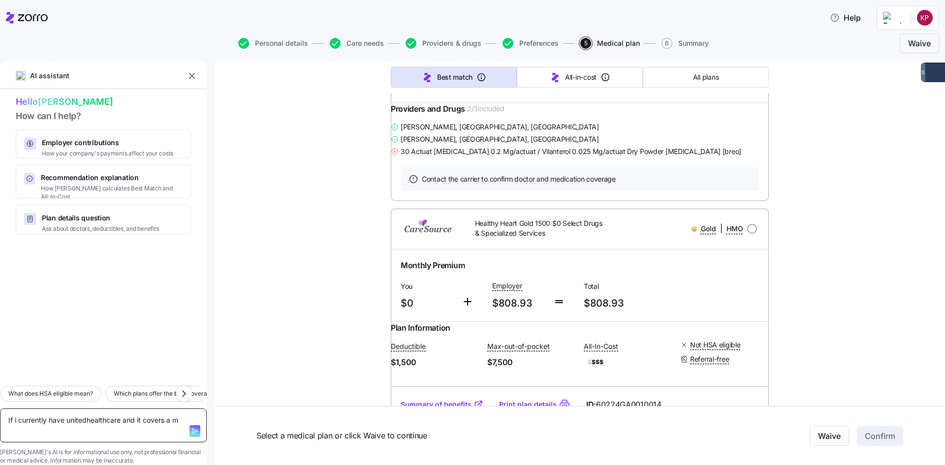
type textarea "If i currently have unitedhealthcare and it covers a me"
type textarea "x"
type textarea "If i currently have unitedhealthcare and it covers a med"
type textarea "x"
type textarea "If i currently have unitedhealthcare and it covers a medi"
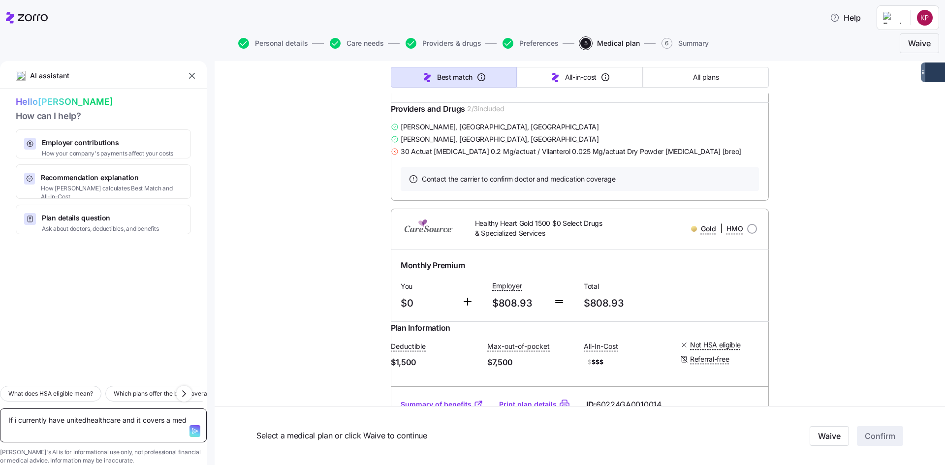
type textarea "x"
type textarea "If i currently have unitedhealthcare and it covers a medic"
type textarea "x"
type textarea "If i currently have unitedhealthcare and it covers a medica"
type textarea "x"
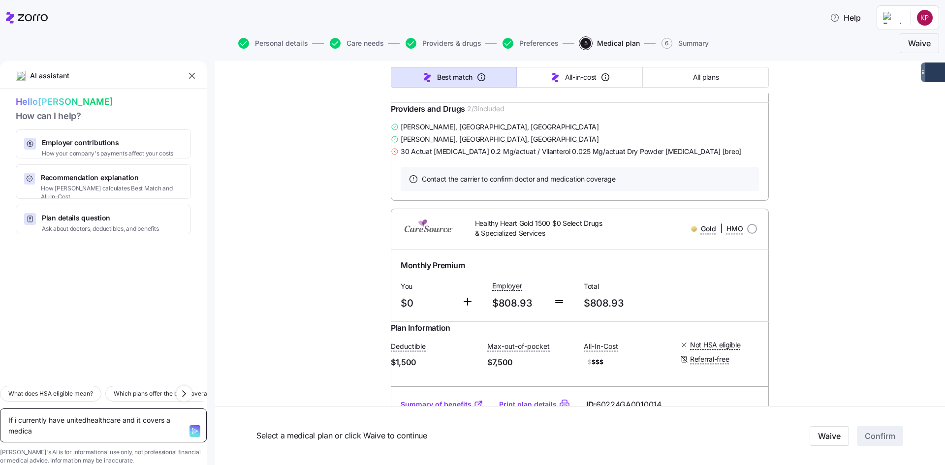
type textarea "If i currently have unitedhealthcare and it covers a medicat"
type textarea "x"
type textarea "If i currently have unitedhealthcare and it covers a medicati"
type textarea "x"
type textarea "If i currently have unitedhealthcare and it covers a medication"
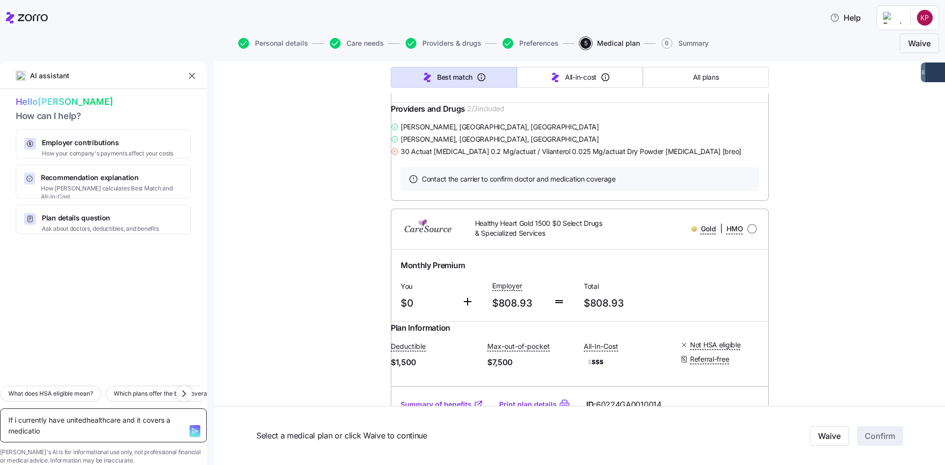
type textarea "x"
type textarea "If i currently have unitedhealthcare and it covers a medication,"
type textarea "x"
type textarea "If i currently have unitedhealthcare and it covers a medication,"
type textarea "x"
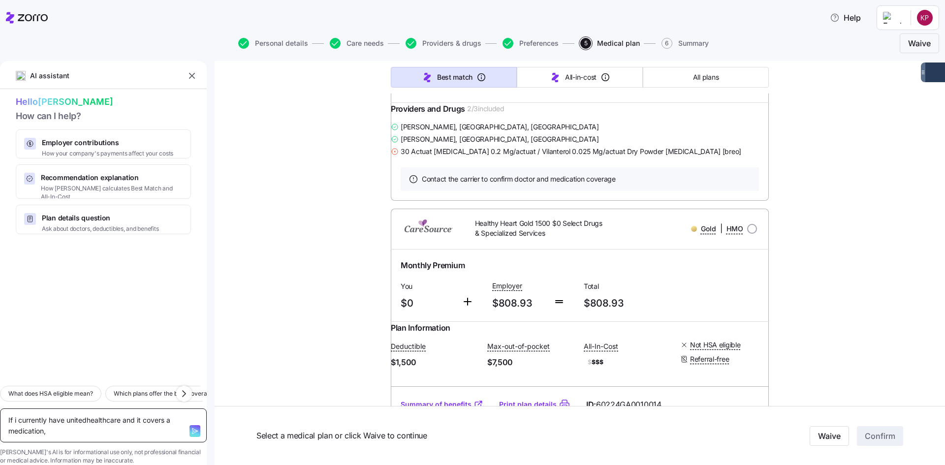
type textarea "If i currently have unitedhealthcare and it covers a medication, w"
type textarea "x"
type textarea "If i currently have unitedhealthcare and it covers a medication, wh"
type textarea "x"
type textarea "If i currently have unitedhealthcare and it covers a medication, why"
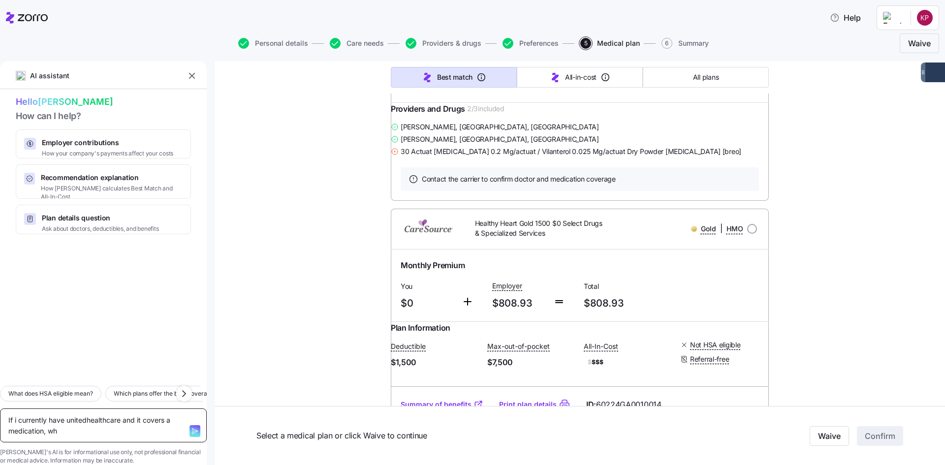
type textarea "x"
type textarea "If i currently have unitedhealthcare and it covers a medication, why"
type textarea "x"
type textarea "If i currently have unitedhealthcare and it covers a medication, why d"
type textarea "x"
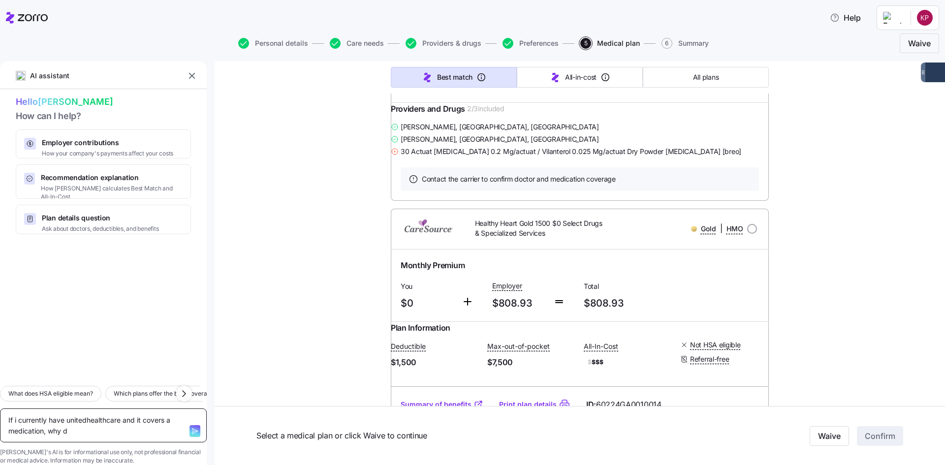
type textarea "If i currently have unitedhealthcare and it covers a medication, why do"
type textarea "x"
type textarea "If i currently have unitedhealthcare and it covers a medication, why do"
type textarea "x"
type textarea "If i currently have unitedhealthcare and it covers a medication, why do t"
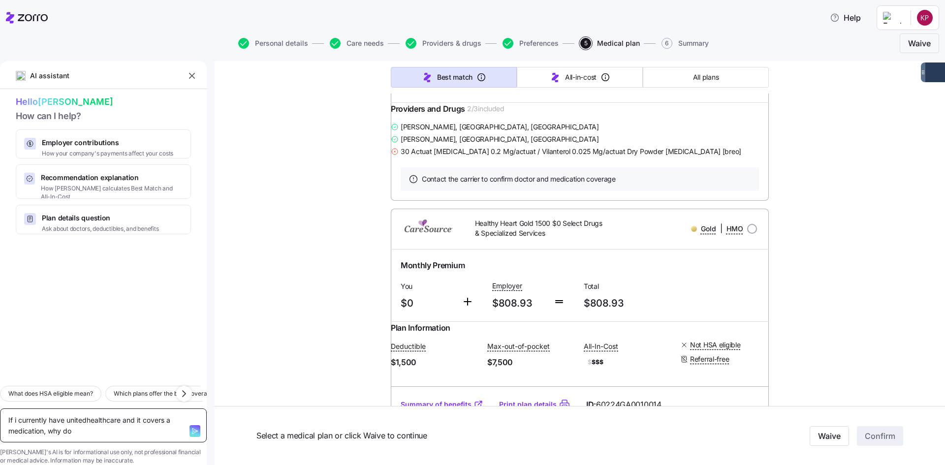
type textarea "x"
type textarea "If i currently have unitedhealthcare and it covers a medication, why do th"
type textarea "x"
type textarea "If i currently have unitedhealthcare and it covers a medication, why do the"
type textarea "x"
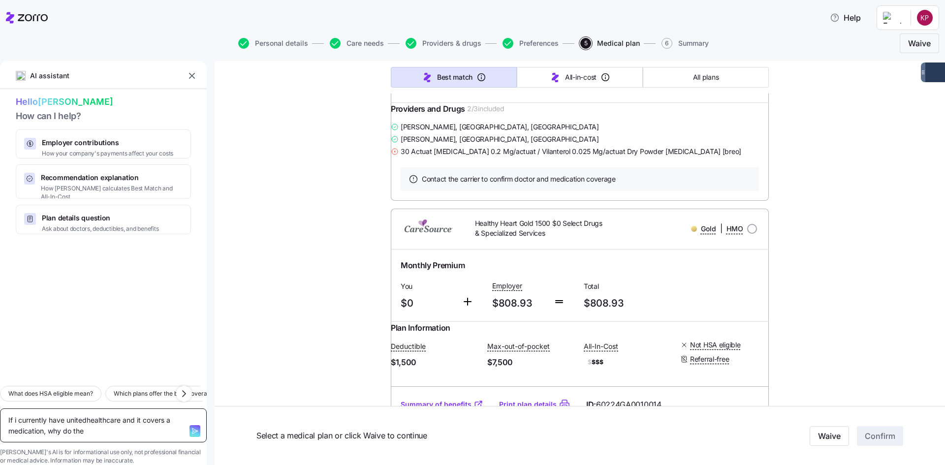
type textarea "If i currently have unitedhealthcare and it covers a medication, why do thes"
type textarea "x"
type textarea "If i currently have unitedhealthcare and it covers a medication, why do these"
type textarea "x"
type textarea "If i currently have unitedhealthcare and it covers a medication, why do these"
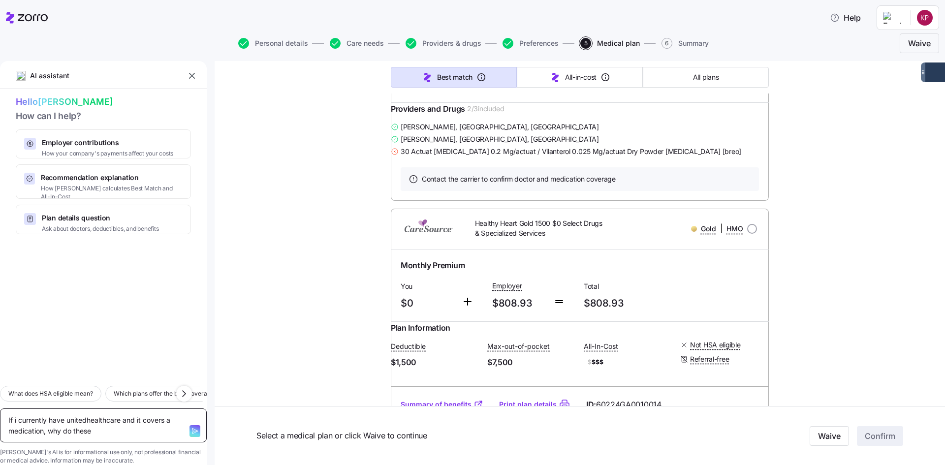
type textarea "x"
type textarea "If i currently have unitedhealthcare and it covers a medication, why do these u"
type textarea "x"
type textarea "If i currently have unitedhealthcare and it covers a medication, why do these un"
type textarea "x"
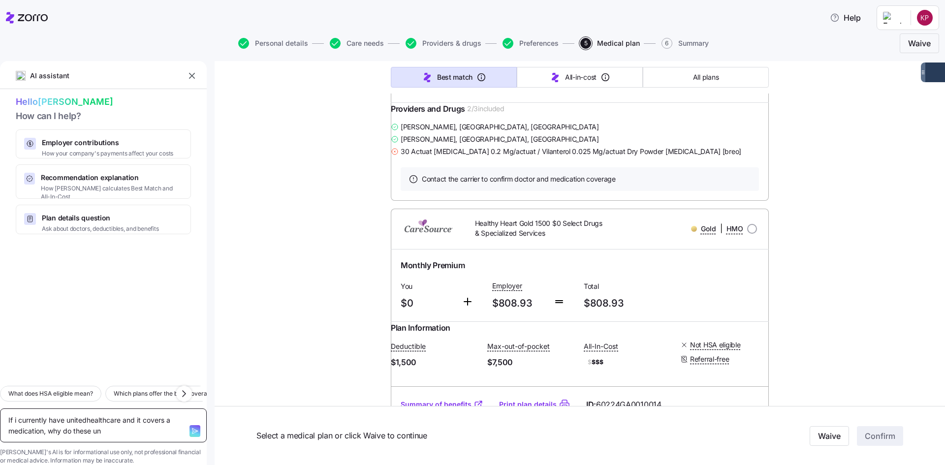
type textarea "If i currently have unitedhealthcare and it covers a medication, why do these u…"
type textarea "x"
type textarea "If i currently have unitedhealthcare and it covers a medication, why do these u…"
type textarea "x"
type textarea "If i currently have unitedhealthcare and it covers a medication, why do these u…"
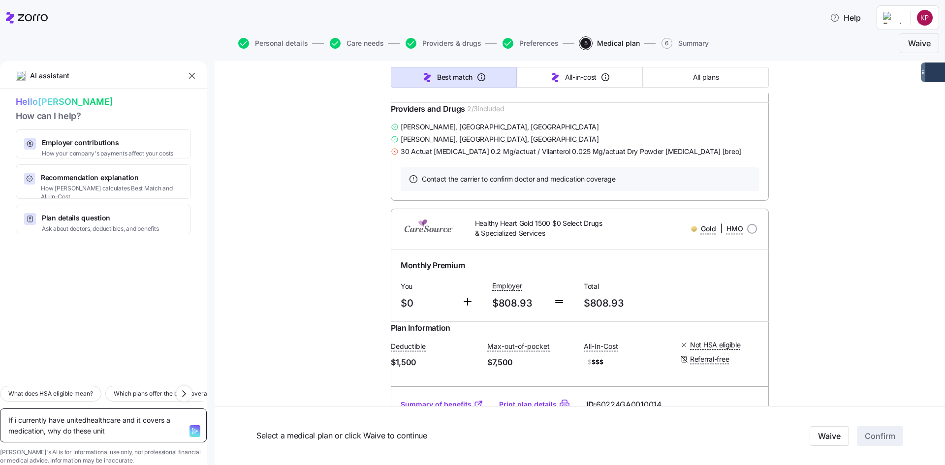
type textarea "x"
type textarea "If i currently have unitedhealthcare and it covers a medication, why do these u…"
type textarea "x"
type textarea "If i currently have unitedhealthcare and it covers a medication, why do these u…"
type textarea "x"
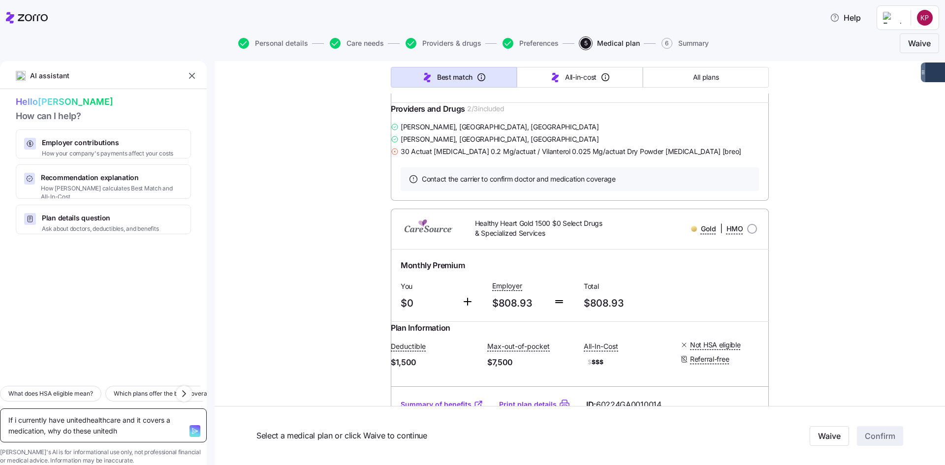
type textarea "If i currently have unitedhealthcare and it covers a medication, why do these u…"
type textarea "x"
type textarea "If i currently have unitedhealthcare and it covers a medication, why do these u…"
type textarea "x"
type textarea "If i currently have unitedhealthcare and it covers a medication, why do these u…"
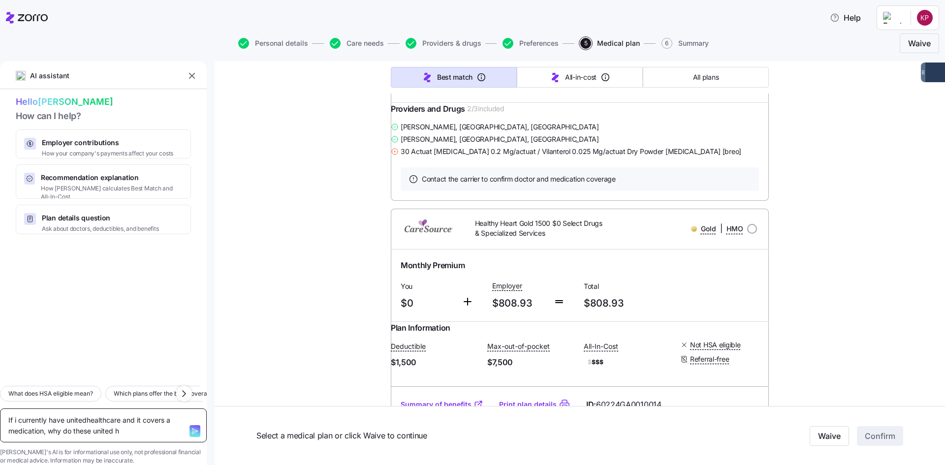
type textarea "x"
type textarea "If i currently have unitedhealthcare and it covers a medication, why do these u…"
type textarea "x"
type textarea "If i currently have unitedhealthcare and it covers a medication, why do these u…"
type textarea "x"
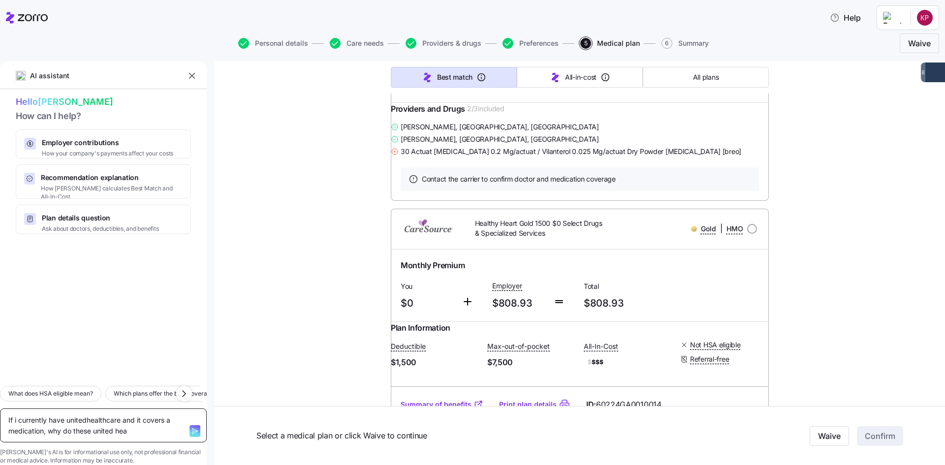
type textarea "If i currently have unitedhealthcare and it covers a medication, why do these u…"
type textarea "x"
type textarea "If i currently have unitedhealthcare and it covers a medication, why do these u…"
type textarea "x"
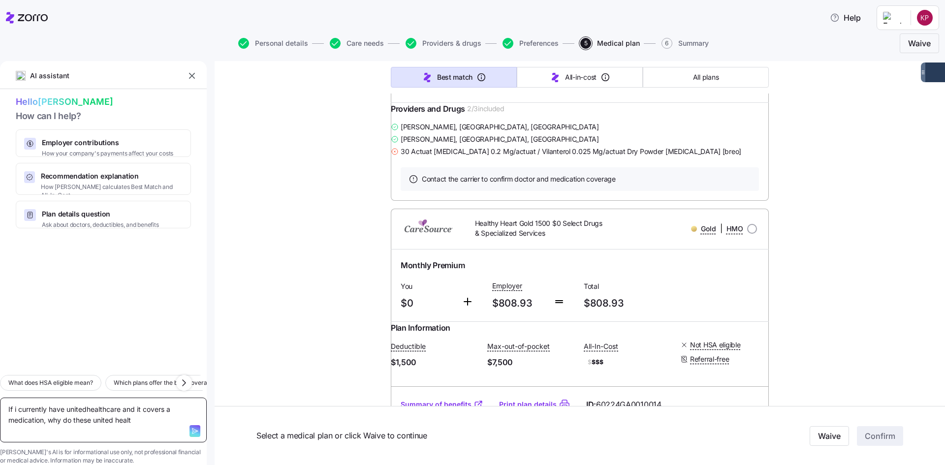
type textarea "If i currently have unitedhealthcare and it covers a medication, why do these u…"
type textarea "x"
type textarea "If i currently have unitedhealthcare and it covers a medication, why do these u…"
type textarea "x"
type textarea "If i currently have unitedhealthcare and it covers a medication, why do these u…"
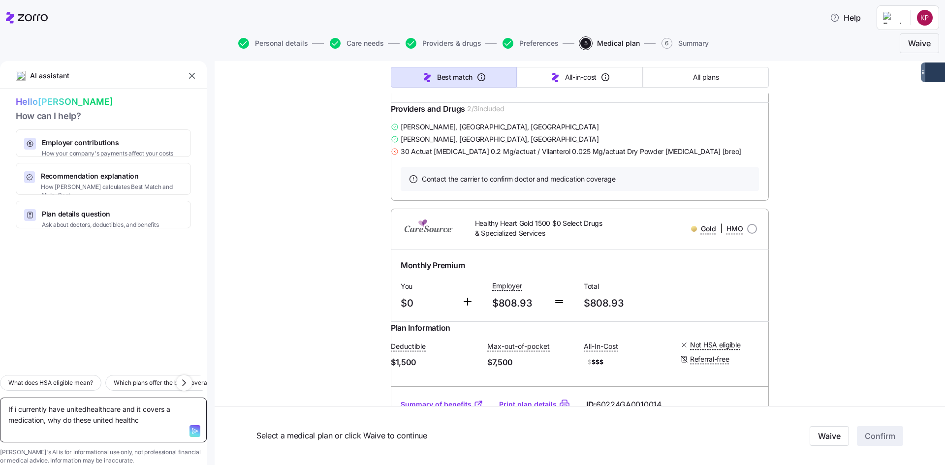
type textarea "x"
type textarea "If i currently have unitedhealthcare and it covers a medication, why do these u…"
type textarea "x"
type textarea "If i currently have unitedhealthcare and it covers a medication, why do these u…"
type textarea "x"
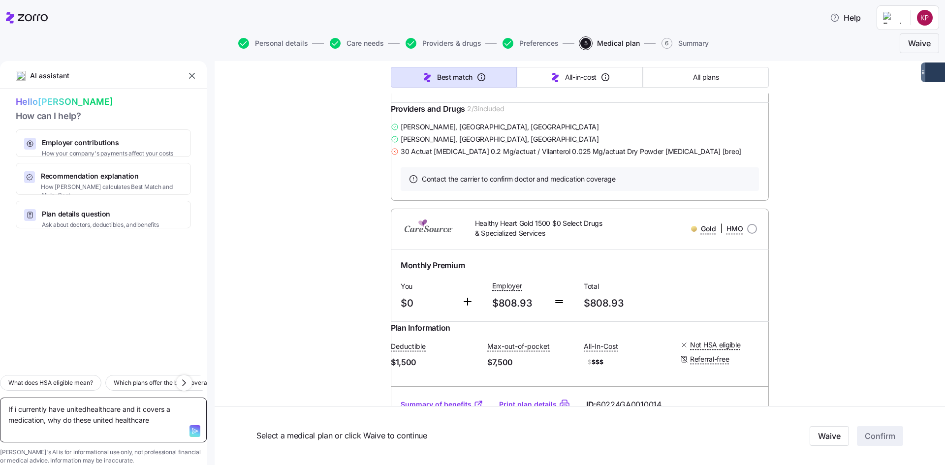
type textarea "If i currently have unitedhealthcare and it covers a medication, why do these u…"
type textarea "x"
type textarea "If i currently have unitedhealthcare and it covers a medication, why do these u…"
type textarea "x"
type textarea "If i currently have unitedhealthcare and it covers a medication, why do these u…"
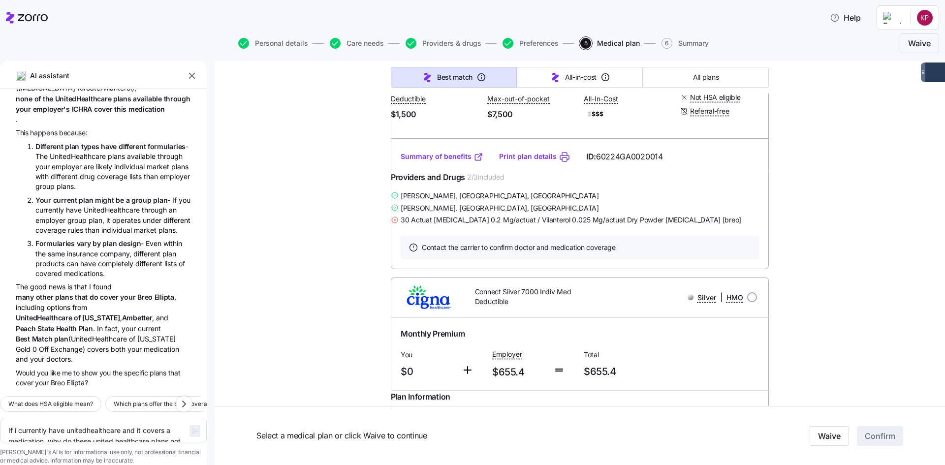
scroll to position [24763, 0]
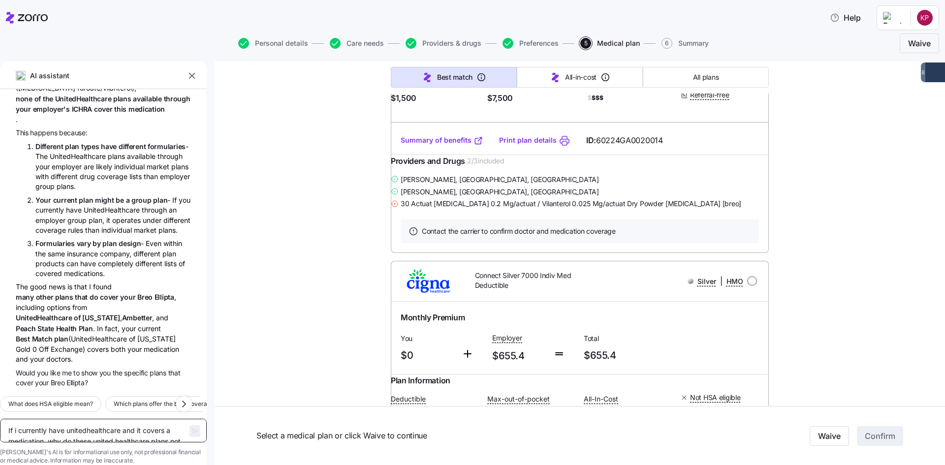
click at [91, 419] on textarea "If i currently have unitedhealthcare and it covers a medication, why do these u…" at bounding box center [103, 431] width 207 height 24
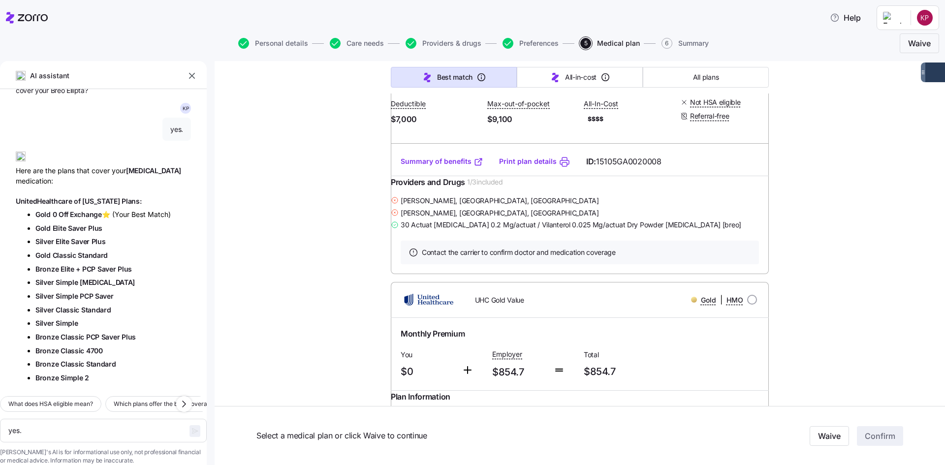
scroll to position [25255, 0]
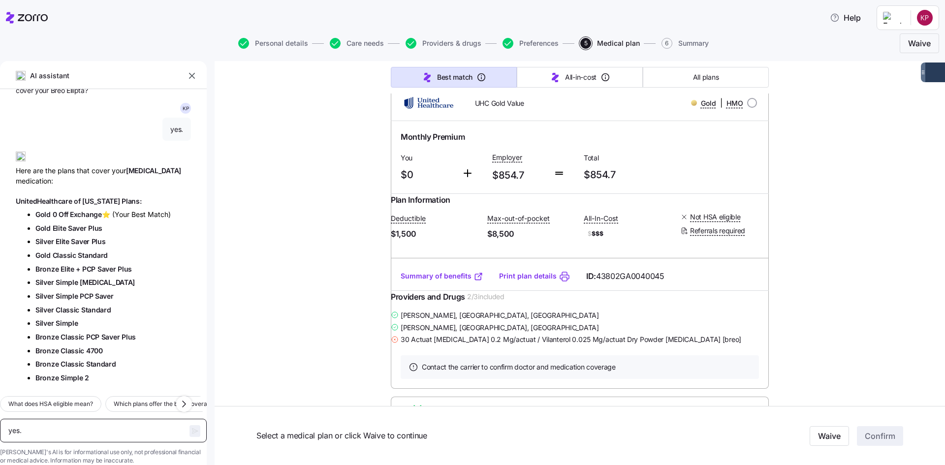
click at [32, 419] on textarea "yes." at bounding box center [103, 431] width 207 height 24
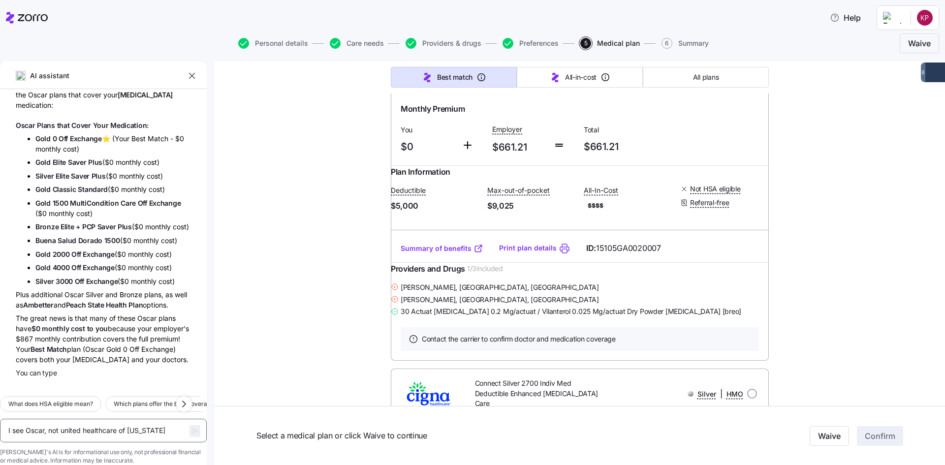
scroll to position [1256, 0]
click at [50, 419] on textarea "I see Oscar, not united healthcare of georgia" at bounding box center [103, 431] width 207 height 24
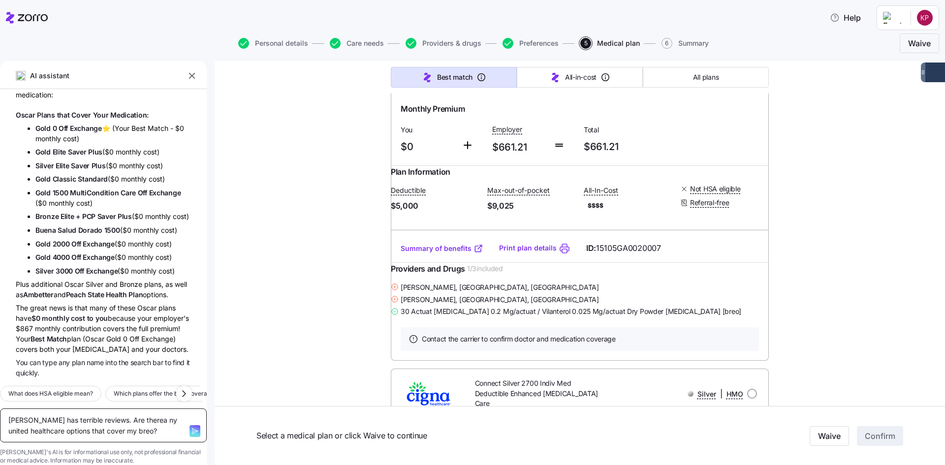
click at [140, 409] on textarea "Oscar has terrible reviews. Are therea ny united healthcare options that cover …" at bounding box center [103, 426] width 207 height 34
click at [143, 409] on textarea "Oscar has terrible reviews. Are therea ny united healthcare options that cover …" at bounding box center [103, 426] width 207 height 34
click at [149, 409] on textarea "Oscar has terrible reviews. Are there a ny united healthcare options that cover…" at bounding box center [103, 426] width 207 height 34
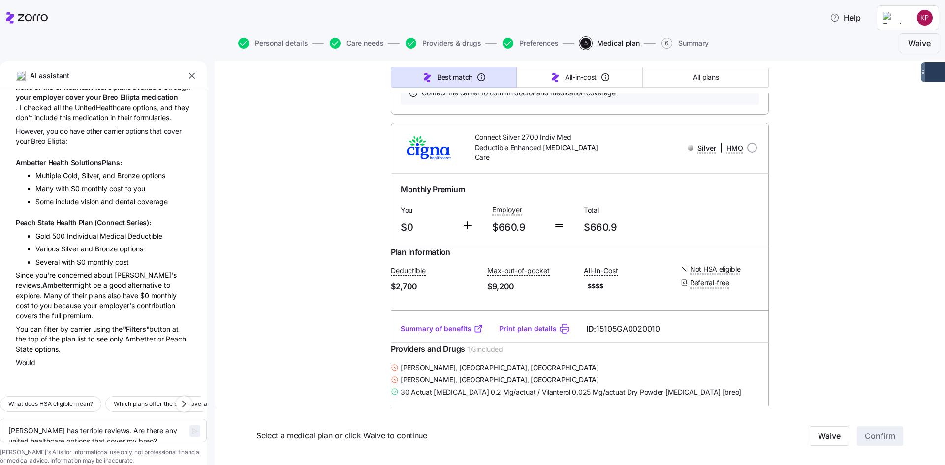
scroll to position [1682, 0]
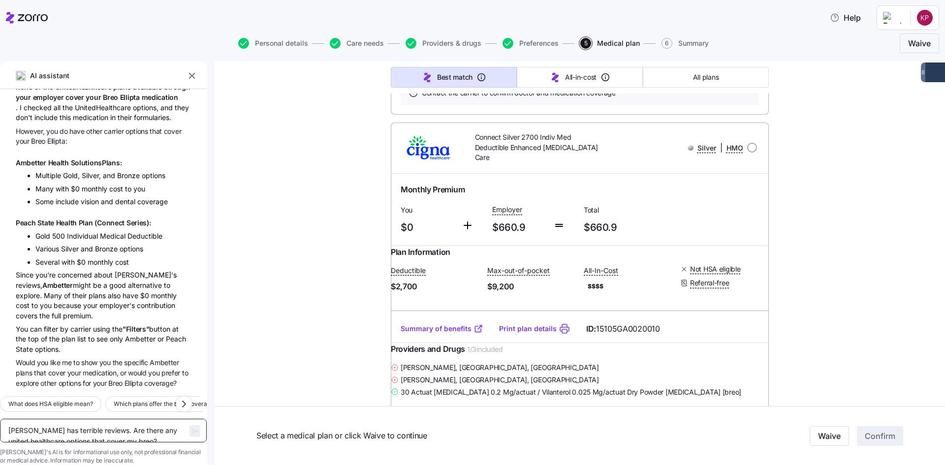
click at [73, 419] on textarea "Oscar has terrible reviews. Are there any united healthcare options that cover …" at bounding box center [103, 431] width 207 height 24
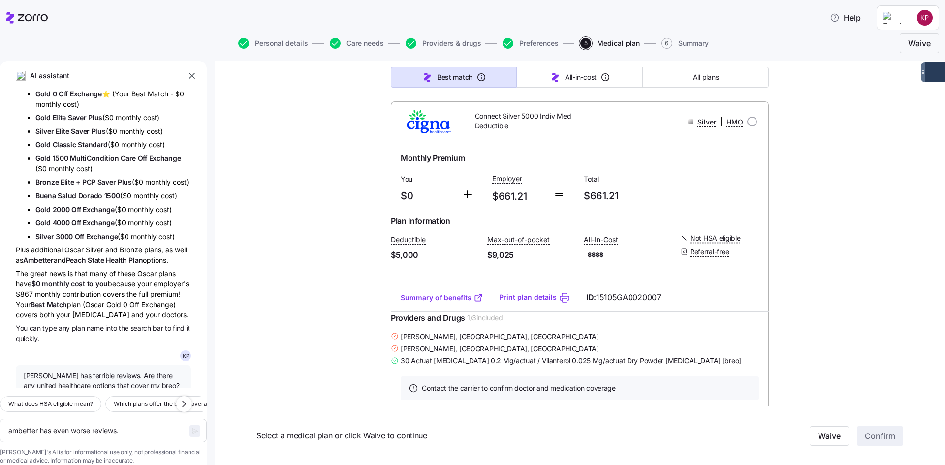
scroll to position [1280, 0]
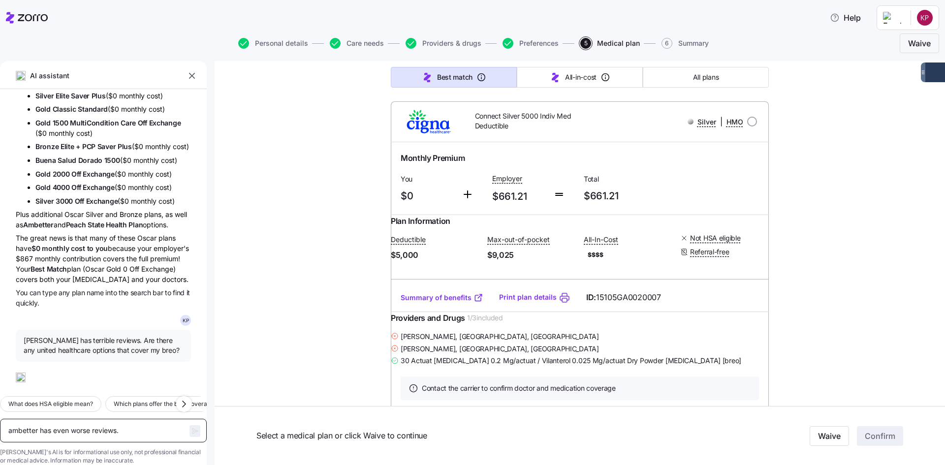
click at [80, 421] on textarea "ambetter has even worse reviews." at bounding box center [103, 431] width 207 height 24
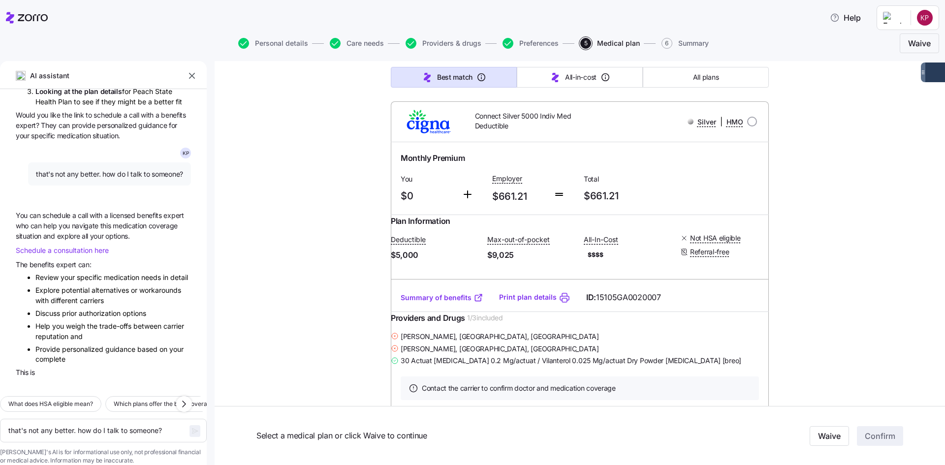
scroll to position [2354, 0]
click at [75, 246] on span "consultation" at bounding box center [74, 250] width 41 height 8
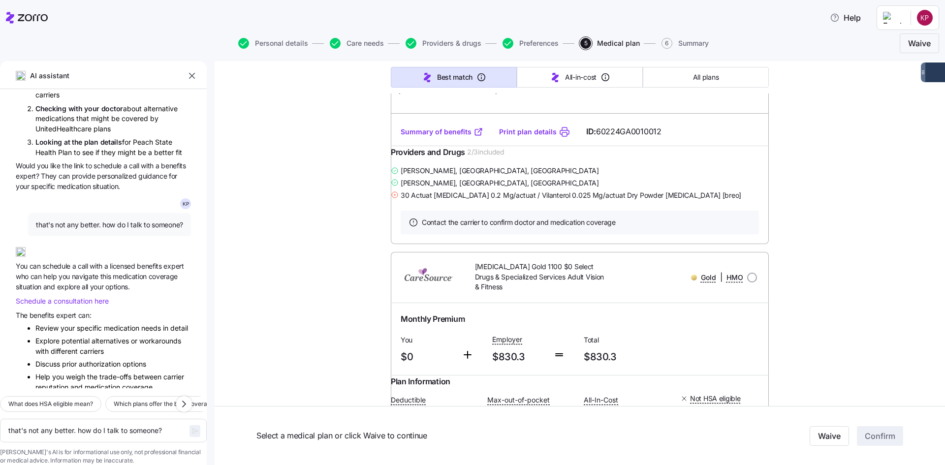
scroll to position [23729, 0]
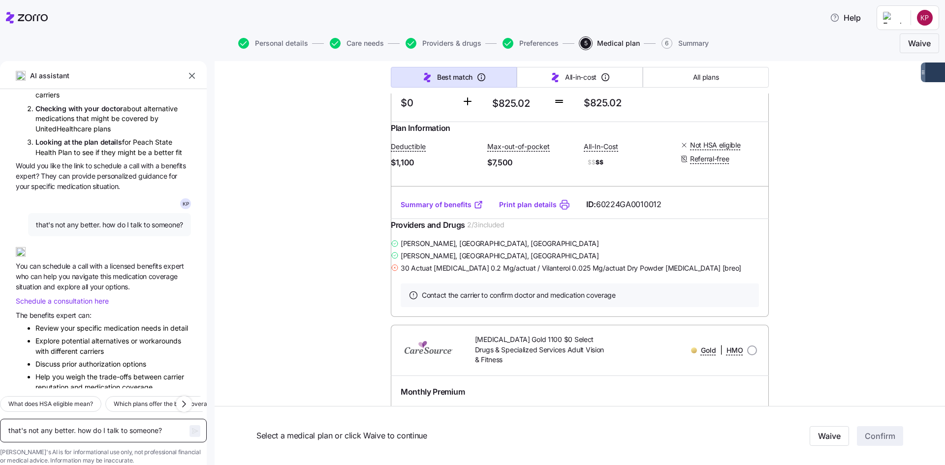
click at [36, 419] on textarea "that's not any better. how do I talk to someone?" at bounding box center [103, 431] width 207 height 24
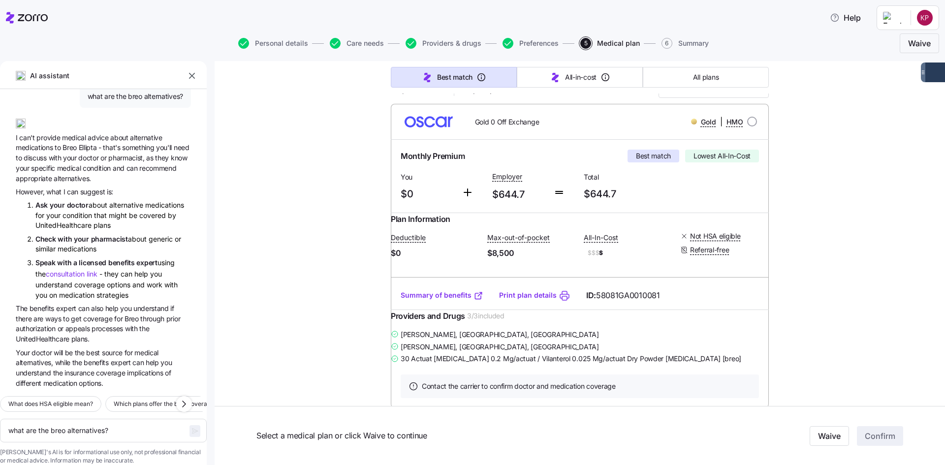
scroll to position [148, 0]
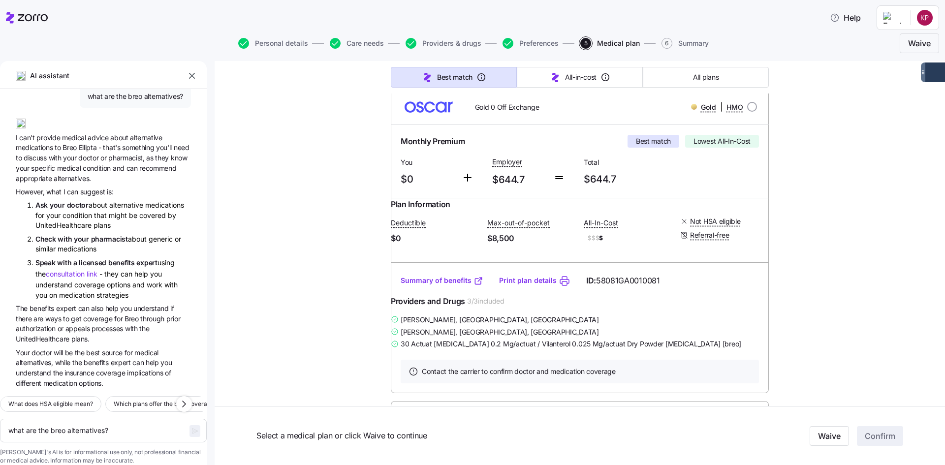
click at [402, 286] on link "Summary of benefits" at bounding box center [442, 281] width 83 height 10
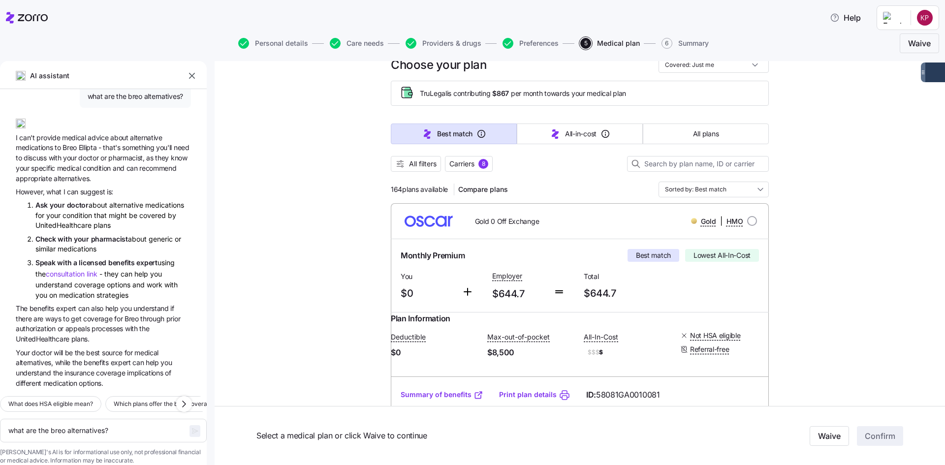
scroll to position [0, 0]
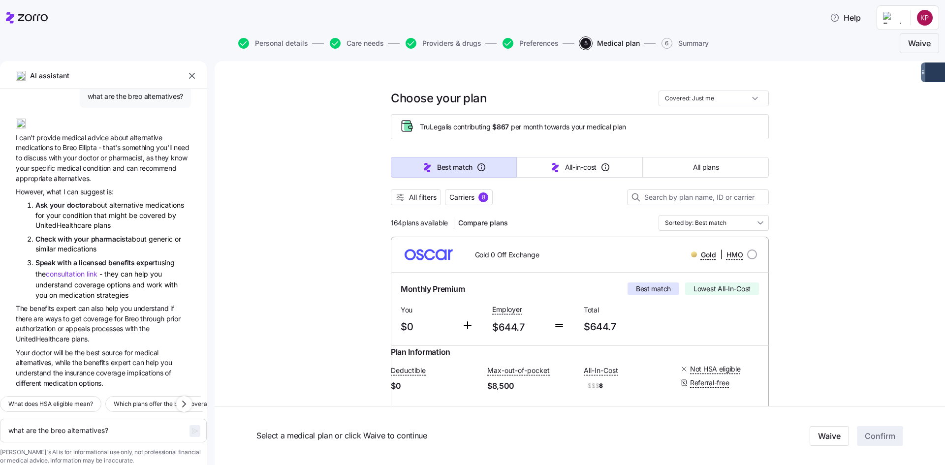
drag, startPoint x: 749, startPoint y: 251, endPoint x: 808, endPoint y: 285, distance: 67.9
click at [749, 251] on input "radio" at bounding box center [752, 255] width 10 height 10
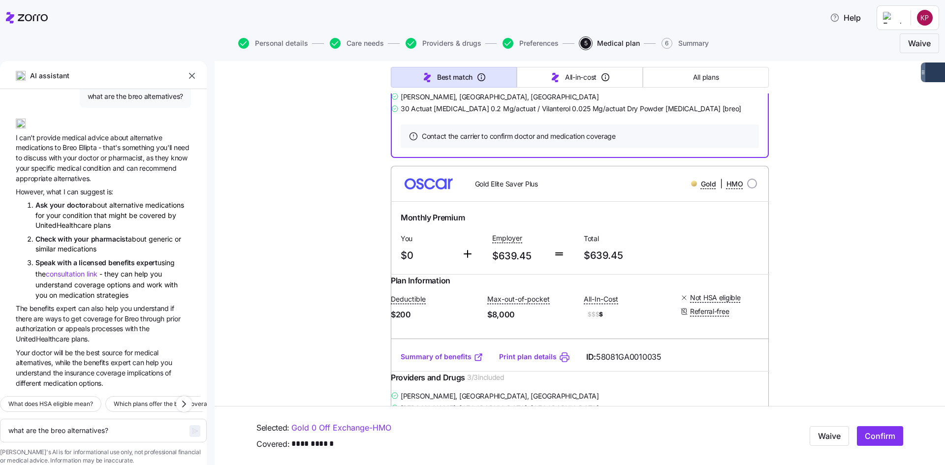
scroll to position [443, 0]
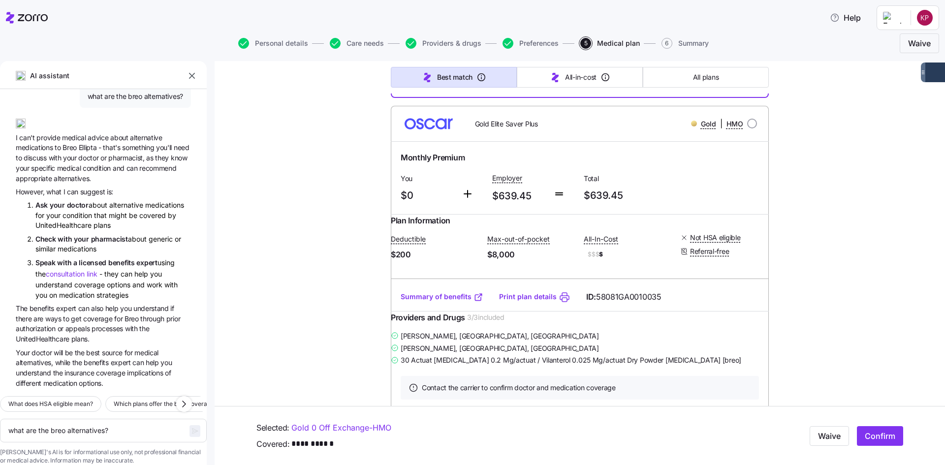
click at [434, 311] on div "Summary of benefits Print plan details ID: 58081GA0010035" at bounding box center [580, 297] width 378 height 28
click at [434, 302] on link "Summary of benefits" at bounding box center [442, 297] width 83 height 10
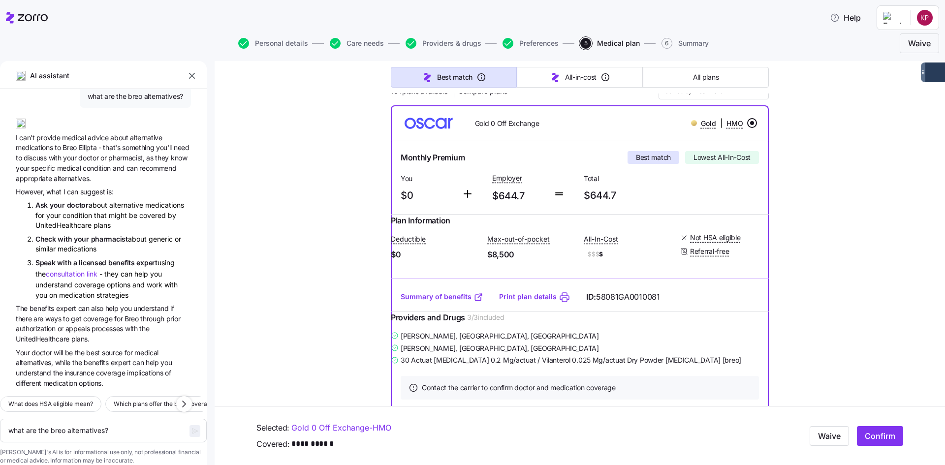
scroll to position [148, 0]
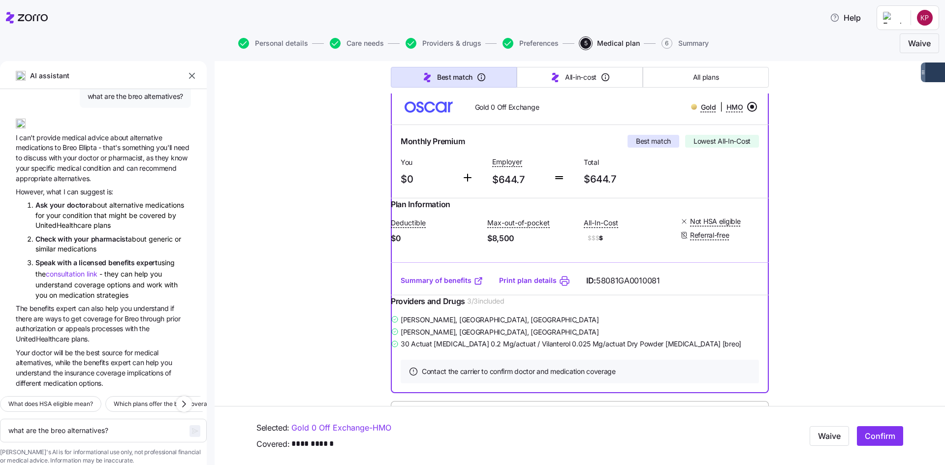
click at [747, 108] on input "radio" at bounding box center [752, 107] width 10 height 10
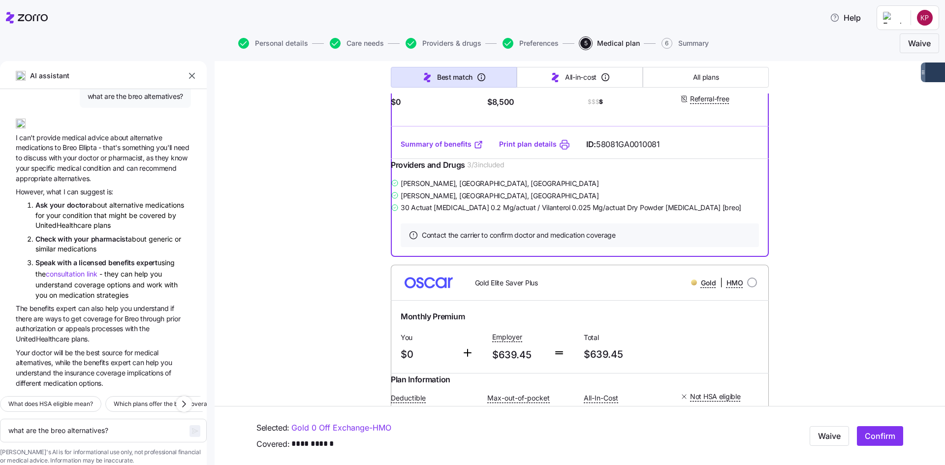
scroll to position [295, 0]
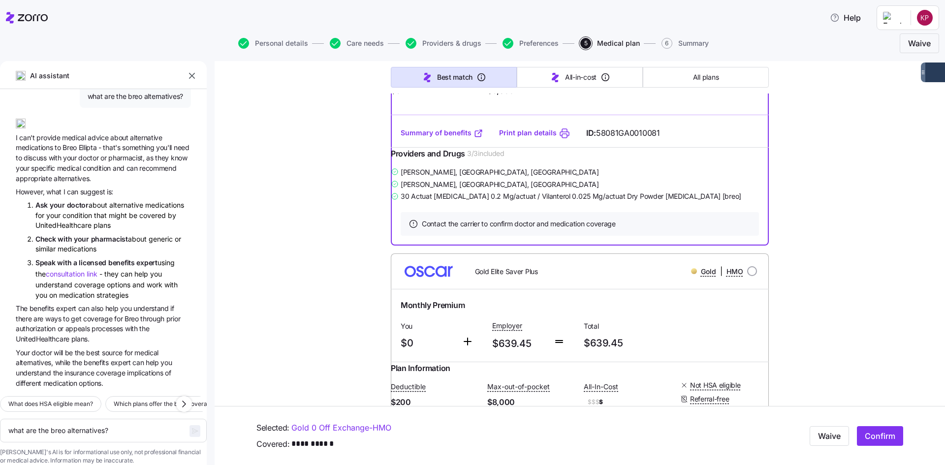
drag, startPoint x: 891, startPoint y: 440, endPoint x: 876, endPoint y: 197, distance: 242.6
click at [891, 435] on button "Confirm" at bounding box center [880, 436] width 46 height 20
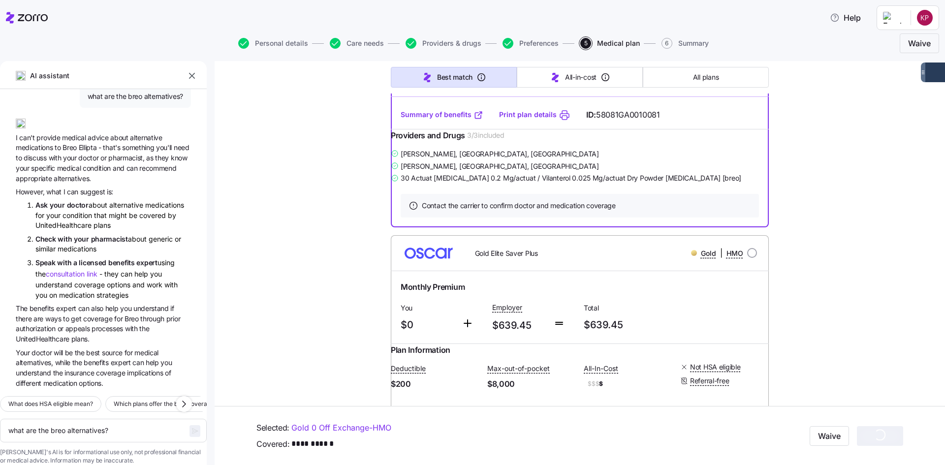
scroll to position [345, 0]
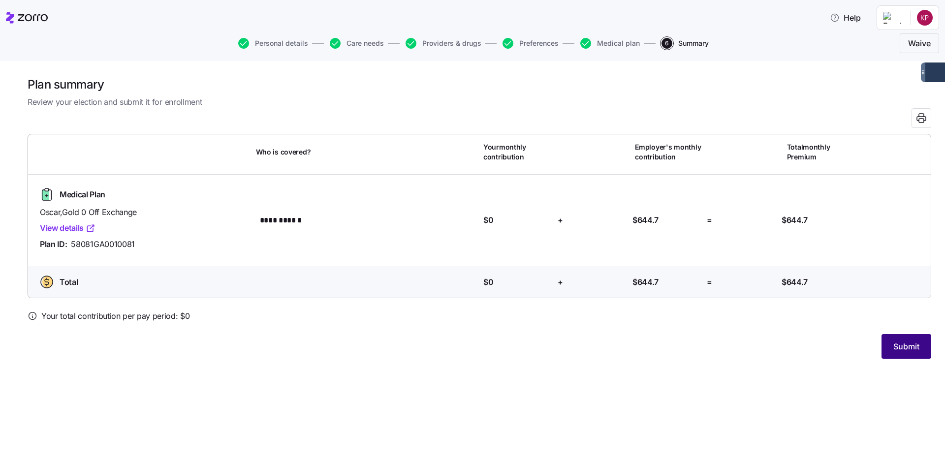
click at [908, 341] on span "Submit" at bounding box center [907, 347] width 26 height 12
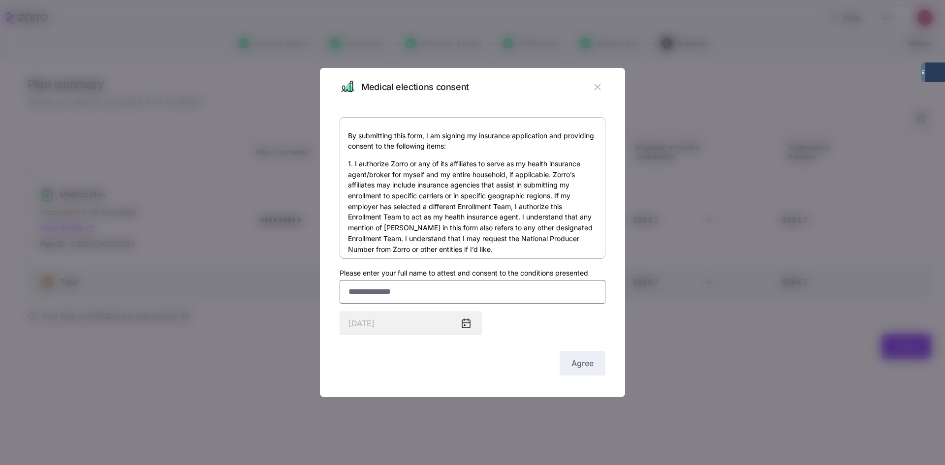
click at [433, 298] on input "Please enter your full name to attest and consent to the conditions presented" at bounding box center [473, 292] width 266 height 24
type input "**********"
click at [422, 264] on div "**********" at bounding box center [473, 247] width 266 height 261
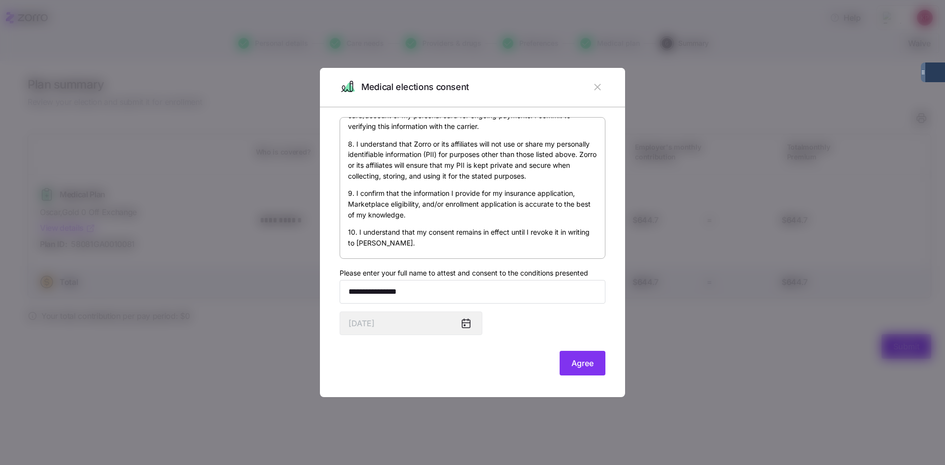
scroll to position [587, 0]
click at [584, 365] on span "Agree" at bounding box center [583, 363] width 22 height 12
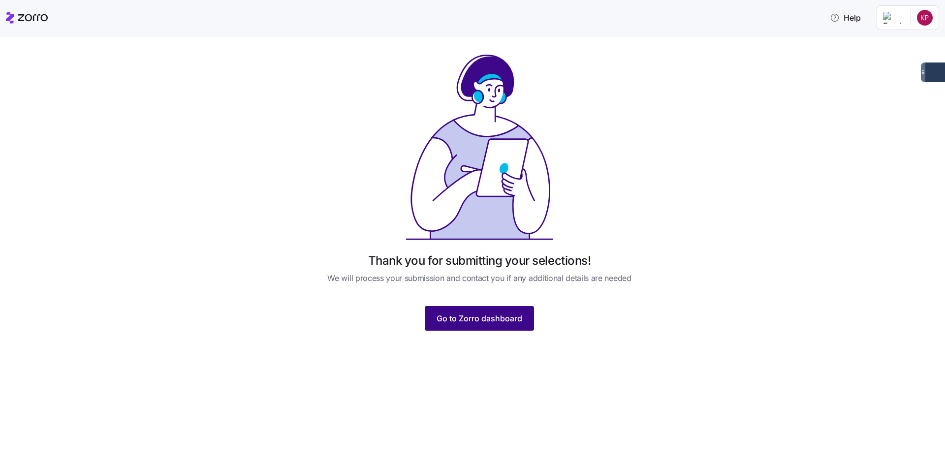
click at [507, 325] on button "Go to Zorro dashboard" at bounding box center [479, 318] width 109 height 25
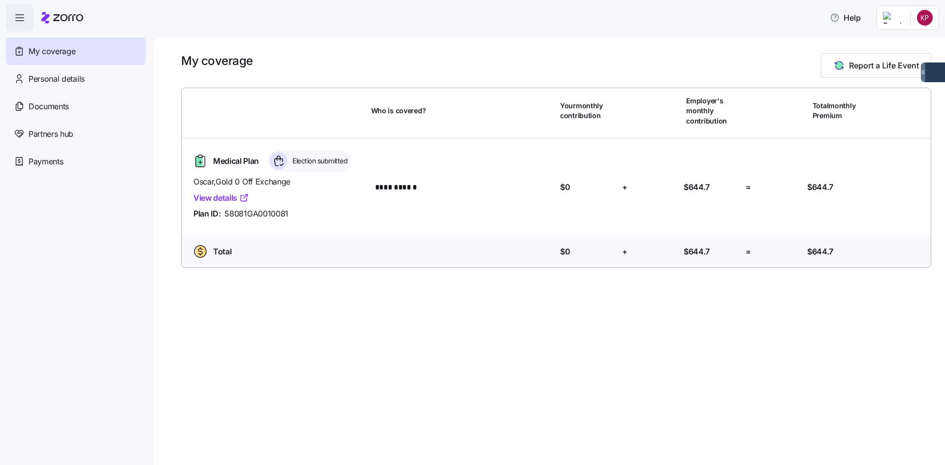
drag, startPoint x: 594, startPoint y: 378, endPoint x: 606, endPoint y: 384, distance: 13.7
click at [595, 379] on div "**********" at bounding box center [550, 251] width 792 height 428
